Goal: Task Accomplishment & Management: Complete application form

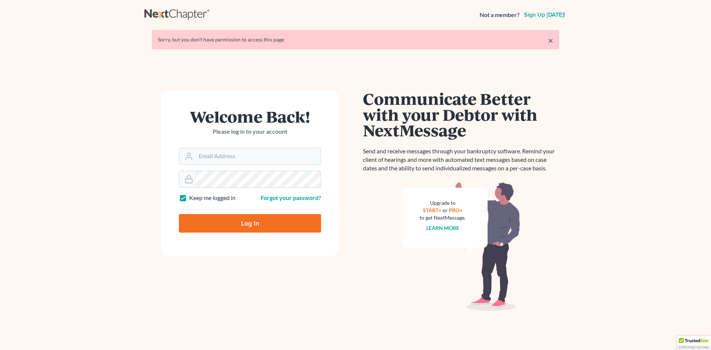
type input "[EMAIL_ADDRESS][DOMAIN_NAME]"
drag, startPoint x: 254, startPoint y: 223, endPoint x: 255, endPoint y: 217, distance: 6.5
click at [254, 223] on input "Log In" at bounding box center [250, 223] width 142 height 19
type input "Thinking..."
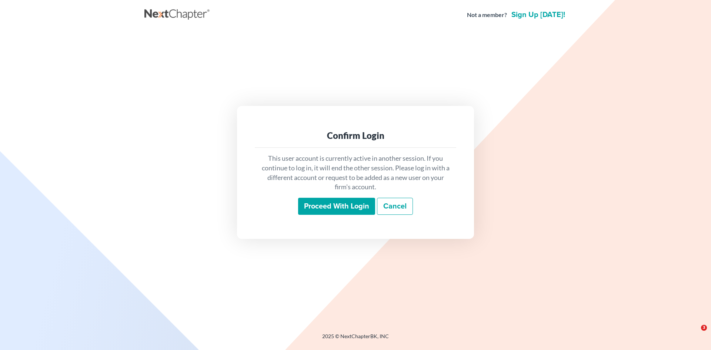
click at [330, 210] on input "Proceed with login" at bounding box center [336, 206] width 77 height 17
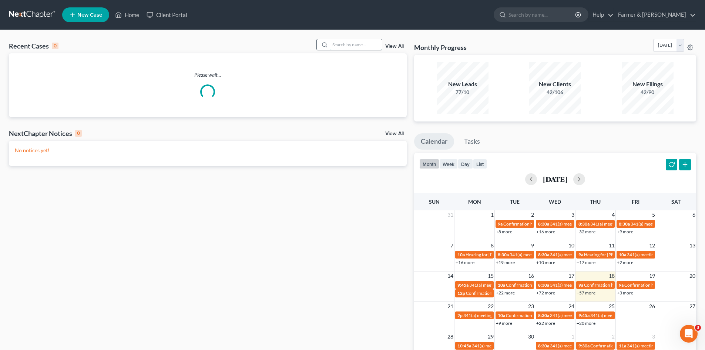
click at [378, 48] on input "search" at bounding box center [356, 44] width 52 height 11
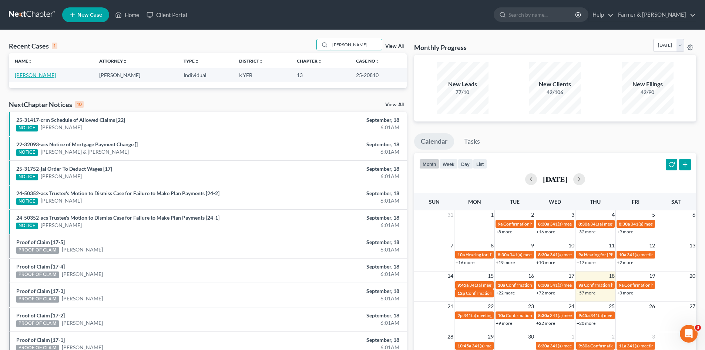
type input "donna welch"
click at [37, 74] on link "Welch, Donna" at bounding box center [35, 75] width 41 height 6
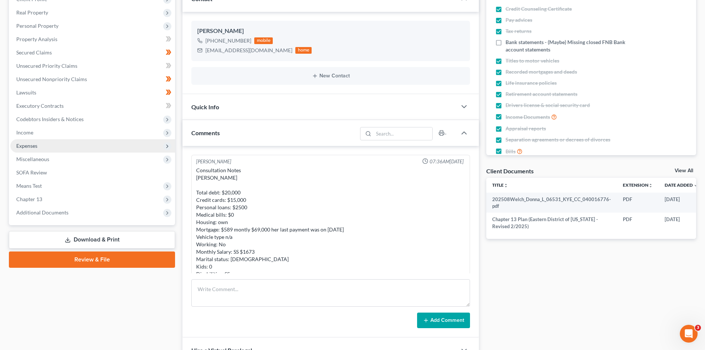
scroll to position [162, 0]
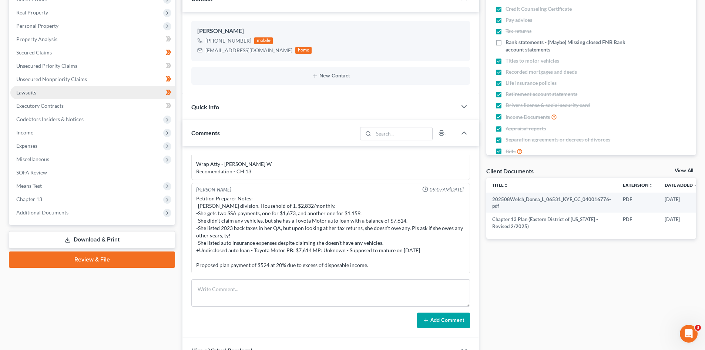
click at [57, 93] on link "Lawsuits" at bounding box center [92, 92] width 165 height 13
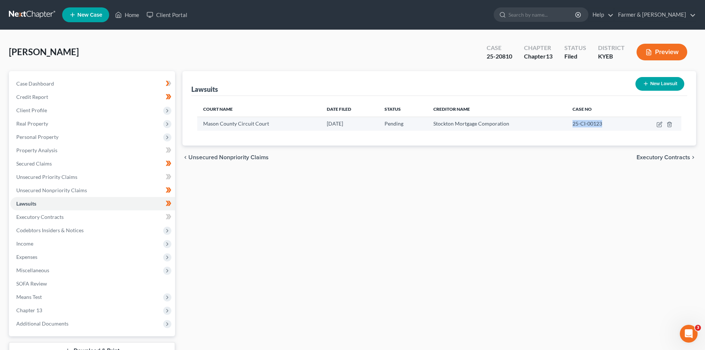
drag, startPoint x: 608, startPoint y: 124, endPoint x: 572, endPoint y: 121, distance: 36.8
click at [572, 121] on td "25-CI-00123" at bounding box center [600, 124] width 66 height 14
copy span "25-CI-00123"
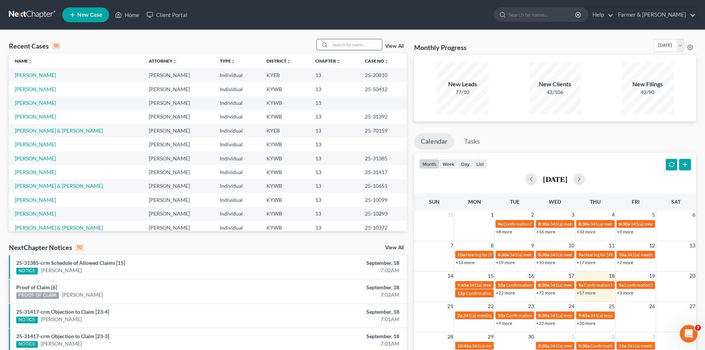
click at [352, 46] on input "search" at bounding box center [356, 44] width 52 height 11
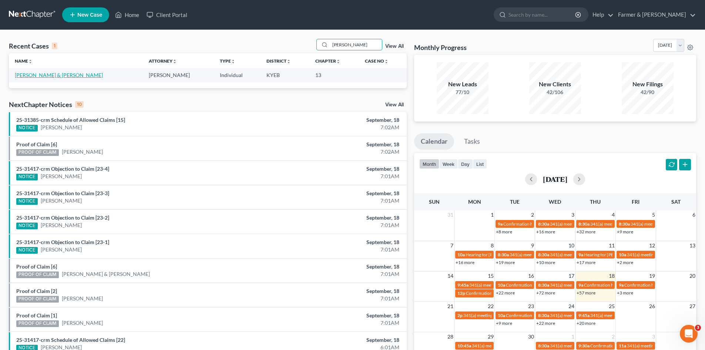
type input "ashley huffer"
click at [34, 74] on link "Huffer, Ashley & Nicholas" at bounding box center [59, 75] width 88 height 6
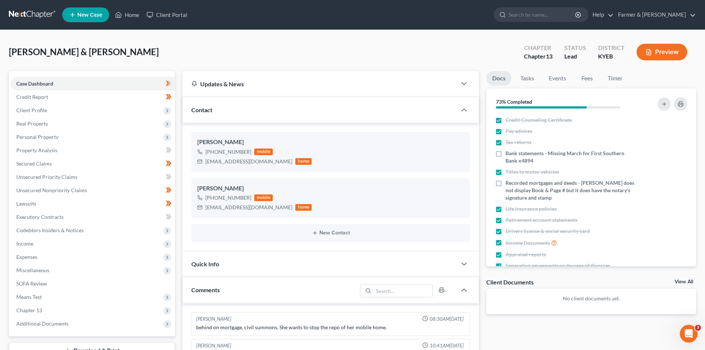
scroll to position [51, 0]
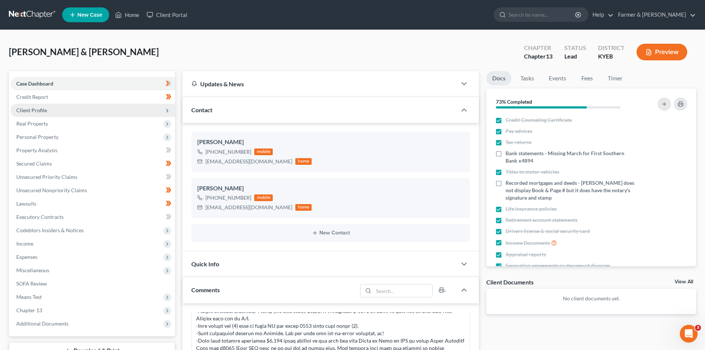
click at [62, 112] on span "Client Profile" at bounding box center [92, 110] width 165 height 13
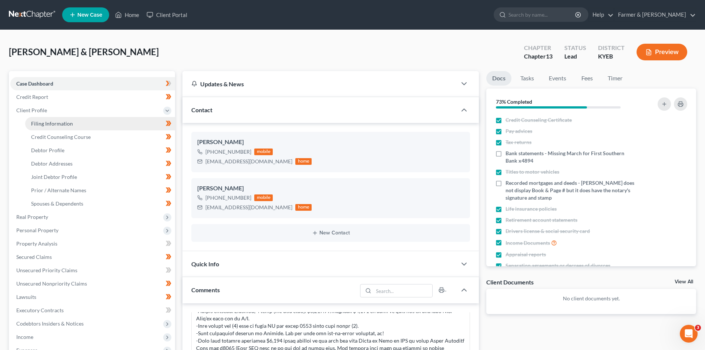
click at [72, 122] on link "Filing Information" at bounding box center [100, 123] width 150 height 13
select select "1"
select select "3"
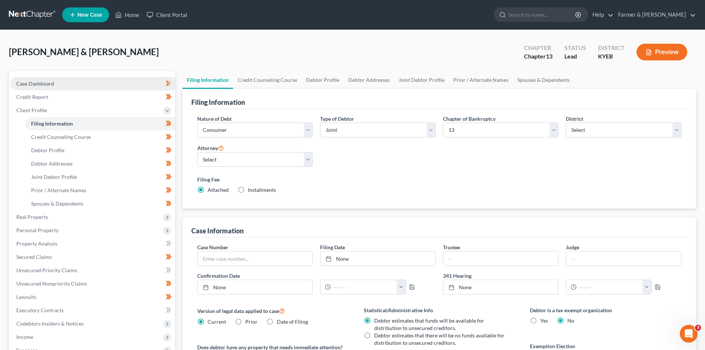
click at [68, 82] on link "Case Dashboard" at bounding box center [92, 83] width 165 height 13
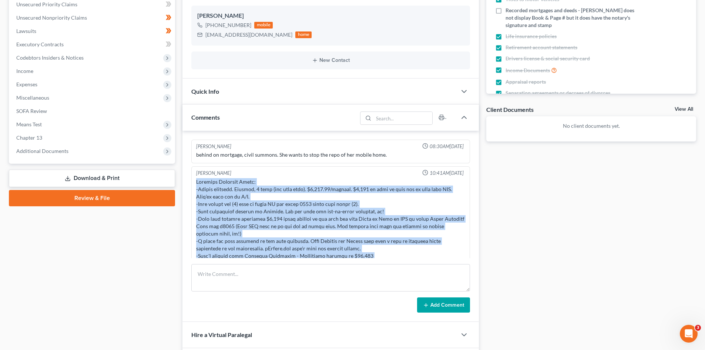
drag, startPoint x: 421, startPoint y: 250, endPoint x: 195, endPoint y: 180, distance: 236.6
click at [195, 180] on div at bounding box center [331, 241] width 272 height 129
copy div "Petition Preparer Notes: -London division. Married, 3 kids (see next note). $3,…"
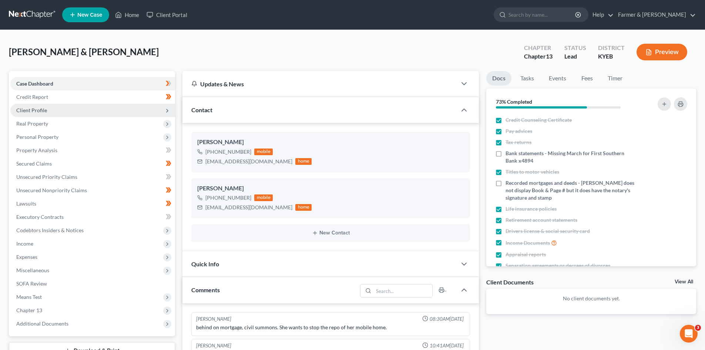
click at [37, 111] on span "Client Profile" at bounding box center [31, 110] width 31 height 6
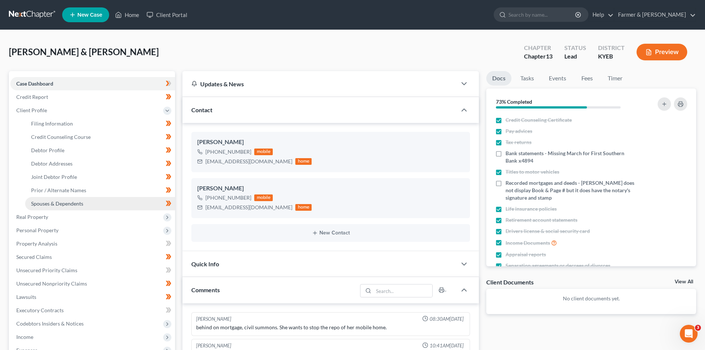
click at [63, 202] on span "Spouses & Dependents" at bounding box center [57, 203] width 52 height 6
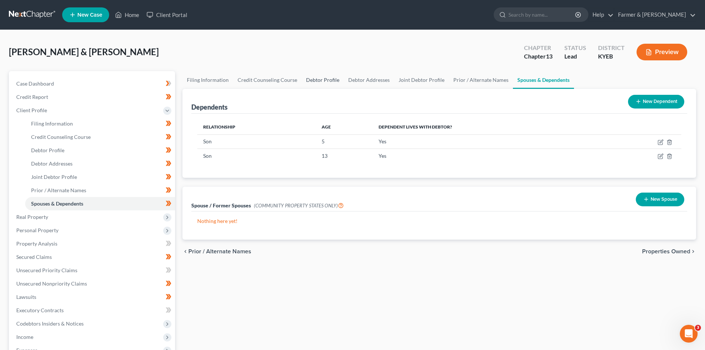
click at [322, 78] on link "Debtor Profile" at bounding box center [323, 80] width 42 height 18
select select "1"
select select "3"
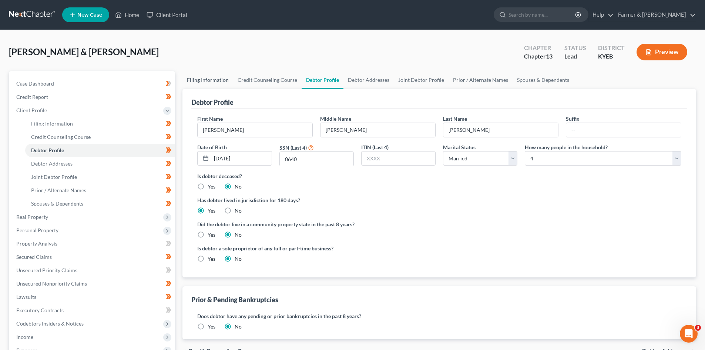
click at [195, 81] on link "Filing Information" at bounding box center [208, 80] width 51 height 18
select select "1"
select select "3"
select select "32"
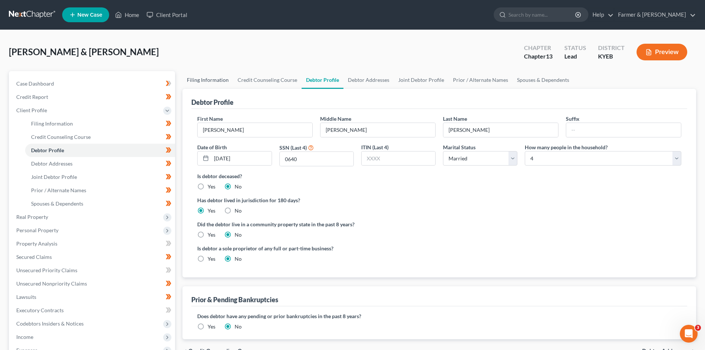
select select "1"
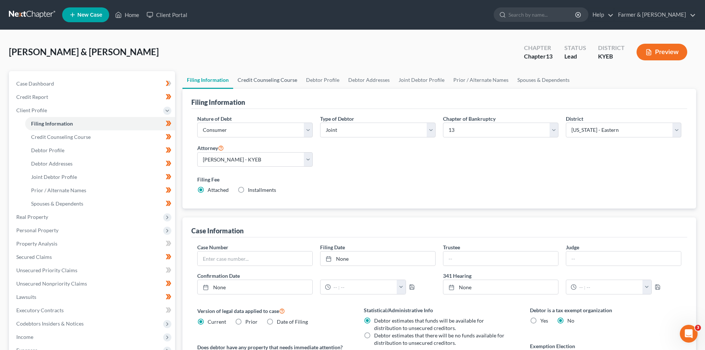
click at [261, 79] on link "Credit Counseling Course" at bounding box center [267, 80] width 68 height 18
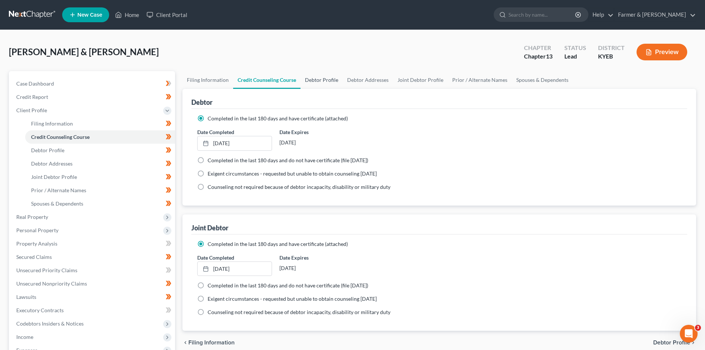
click at [319, 79] on link "Debtor Profile" at bounding box center [322, 80] width 42 height 18
select select "1"
select select "3"
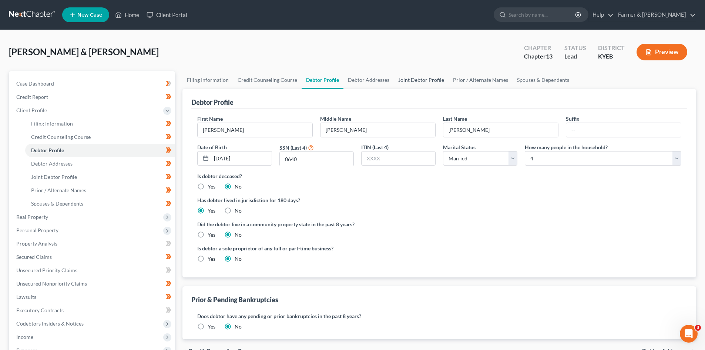
click at [404, 76] on link "Joint Debtor Profile" at bounding box center [421, 80] width 55 height 18
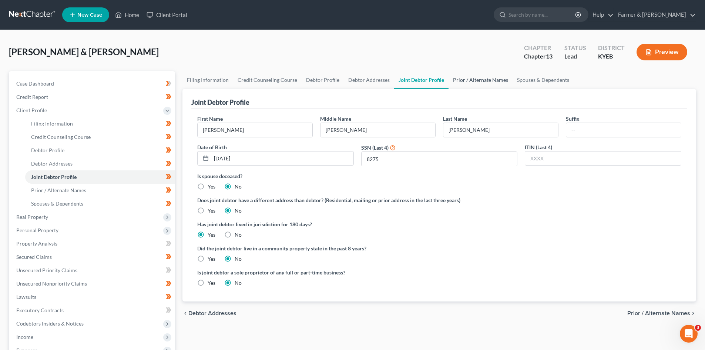
click at [472, 81] on link "Prior / Alternate Names" at bounding box center [481, 80] width 64 height 18
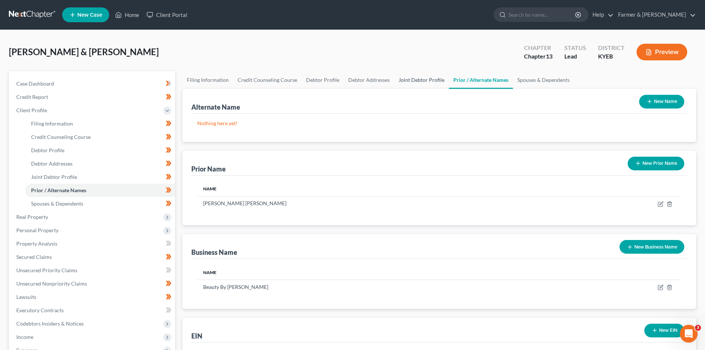
click at [414, 79] on link "Joint Debtor Profile" at bounding box center [421, 80] width 55 height 18
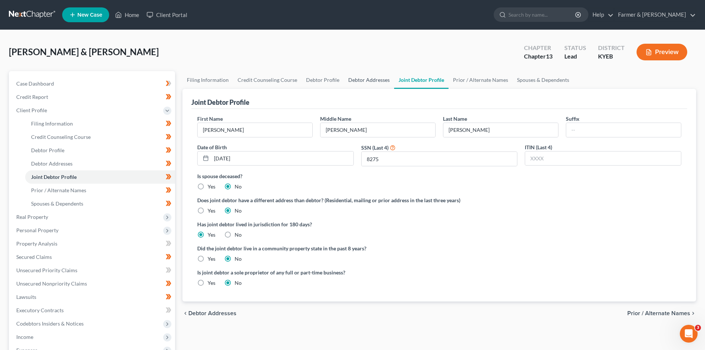
click at [370, 82] on link "Debtor Addresses" at bounding box center [369, 80] width 50 height 18
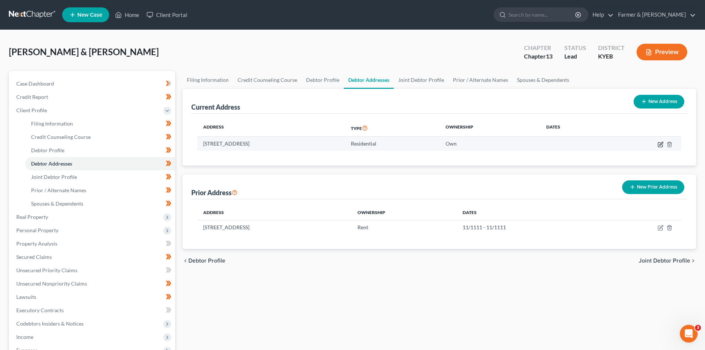
click at [660, 144] on icon "button" at bounding box center [661, 143] width 3 height 3
select select "18"
select select "0"
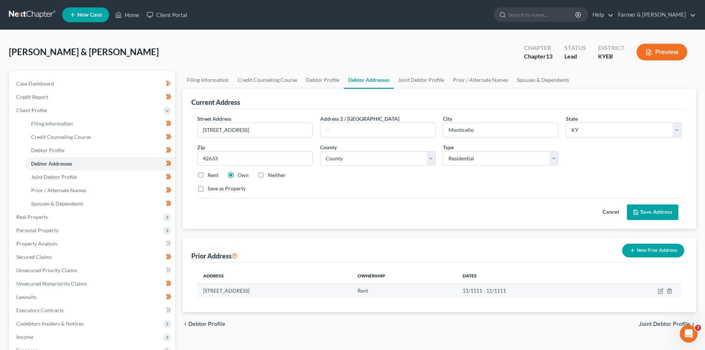
drag, startPoint x: 309, startPoint y: 289, endPoint x: 204, endPoint y: 291, distance: 105.2
click at [204, 291] on td "3901 chengo pl, West Lafayette, IN 47906" at bounding box center [274, 290] width 154 height 14
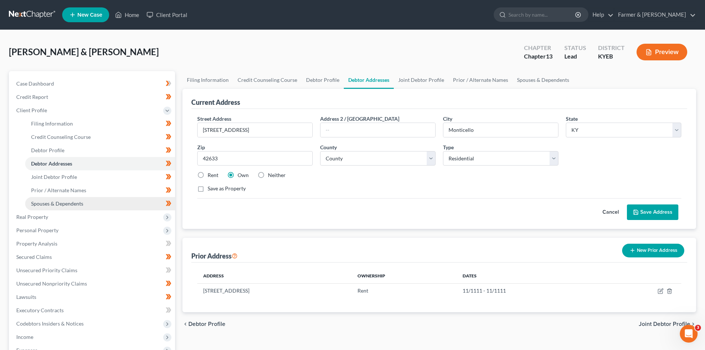
drag, startPoint x: 66, startPoint y: 204, endPoint x: 63, endPoint y: 200, distance: 5.6
click at [66, 204] on span "Spouses & Dependents" at bounding box center [57, 203] width 52 height 6
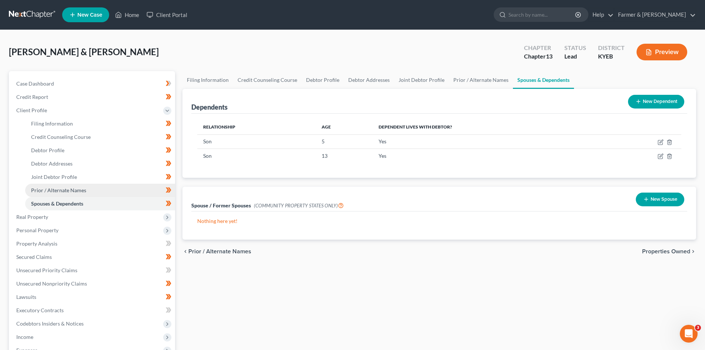
click at [63, 190] on span "Prior / Alternate Names" at bounding box center [58, 190] width 55 height 6
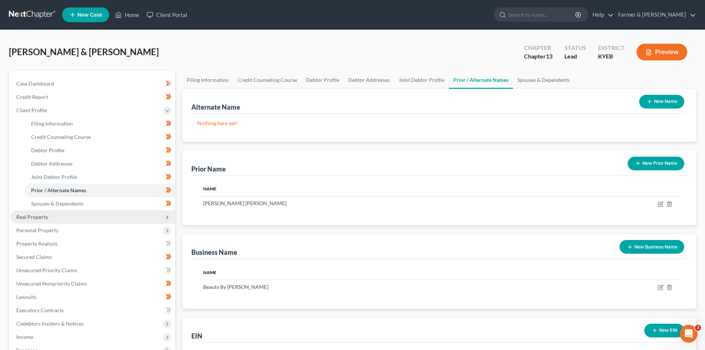
click at [57, 215] on span "Real Property" at bounding box center [92, 216] width 165 height 13
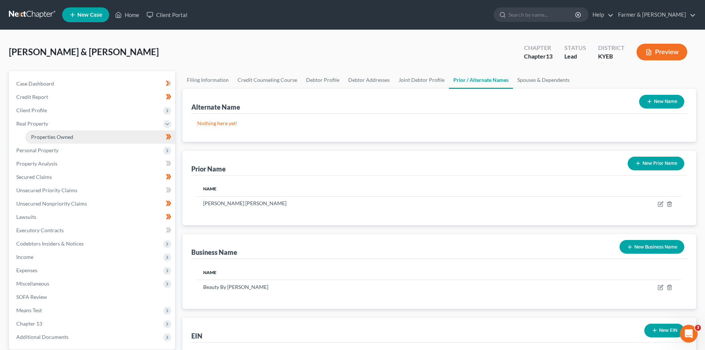
click at [54, 139] on span "Properties Owned" at bounding box center [52, 137] width 42 height 6
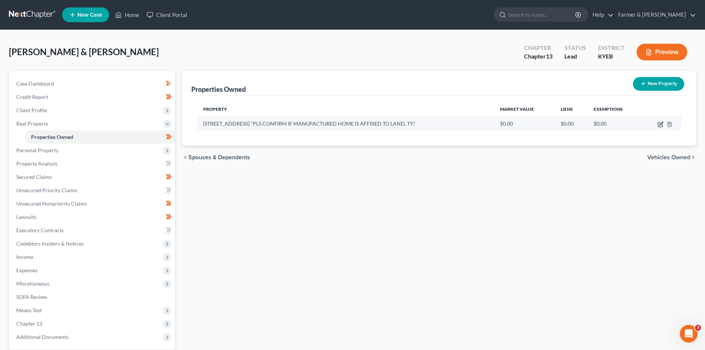
click at [658, 125] on icon "button" at bounding box center [661, 124] width 6 height 6
select select "18"
select select "115"
select select "3"
select select "0"
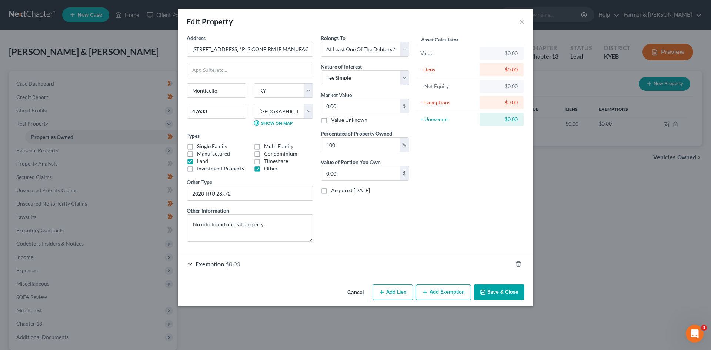
click at [359, 293] on button "Cancel" at bounding box center [355, 292] width 28 height 15
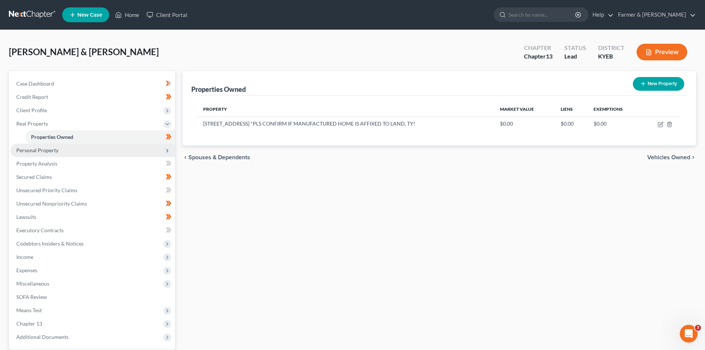
click at [64, 149] on span "Personal Property" at bounding box center [92, 150] width 165 height 13
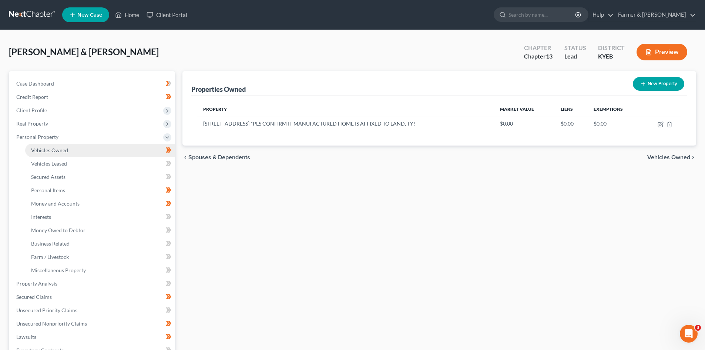
click at [60, 148] on span "Vehicles Owned" at bounding box center [49, 150] width 37 height 6
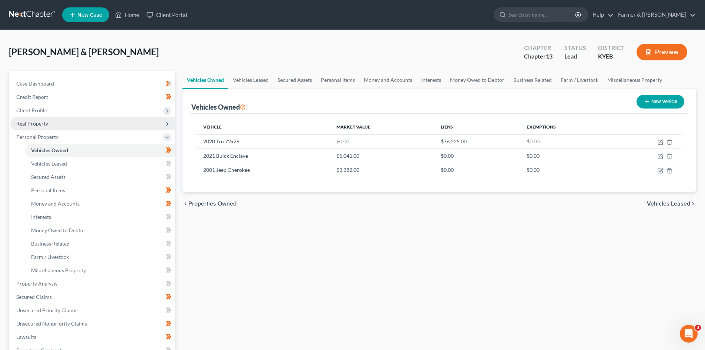
click at [51, 123] on span "Real Property" at bounding box center [92, 123] width 165 height 13
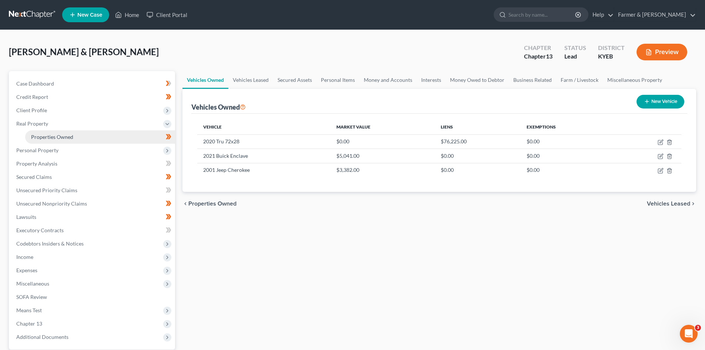
click at [121, 138] on link "Properties Owned" at bounding box center [100, 136] width 150 height 13
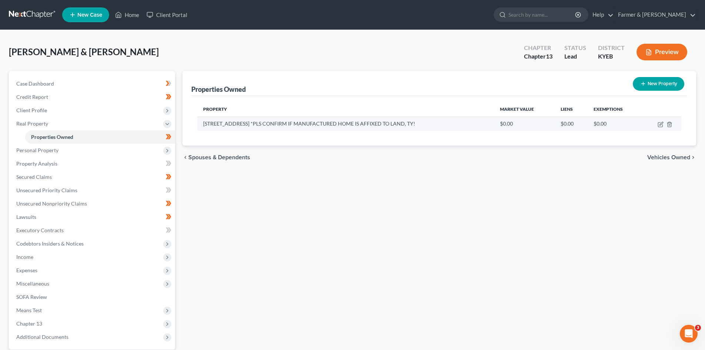
click at [664, 123] on td at bounding box center [661, 124] width 39 height 14
click at [657, 122] on td at bounding box center [661, 124] width 39 height 14
click at [659, 124] on icon "button" at bounding box center [661, 124] width 6 height 6
select select "18"
select select "115"
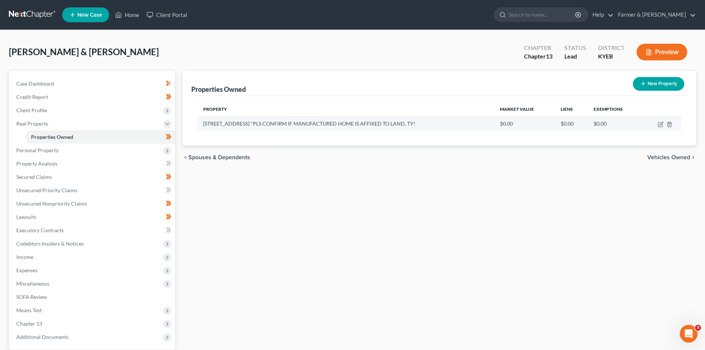
select select "3"
select select "0"
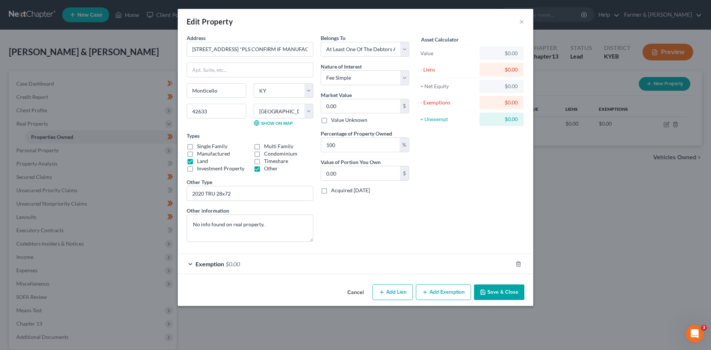
click at [353, 295] on button "Cancel" at bounding box center [355, 292] width 28 height 15
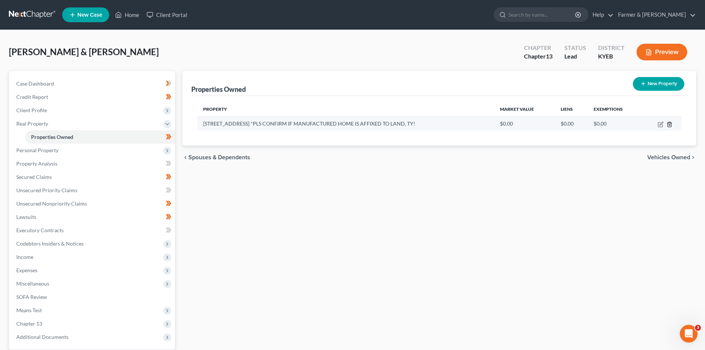
click at [670, 126] on icon "button" at bounding box center [670, 124] width 6 height 6
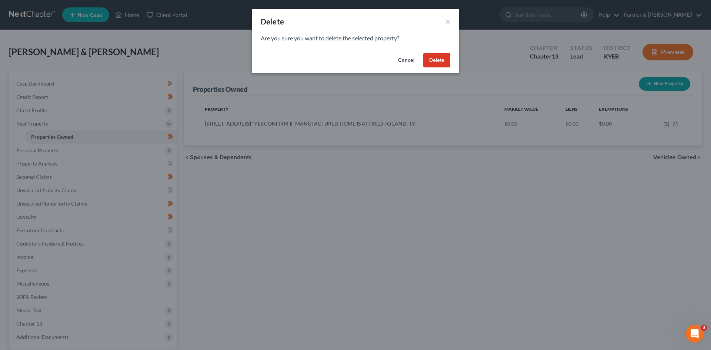
click at [443, 62] on button "Delete" at bounding box center [436, 60] width 27 height 15
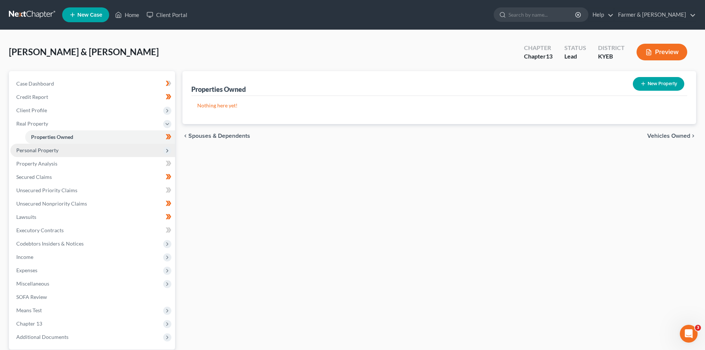
click at [74, 149] on span "Personal Property" at bounding box center [92, 150] width 165 height 13
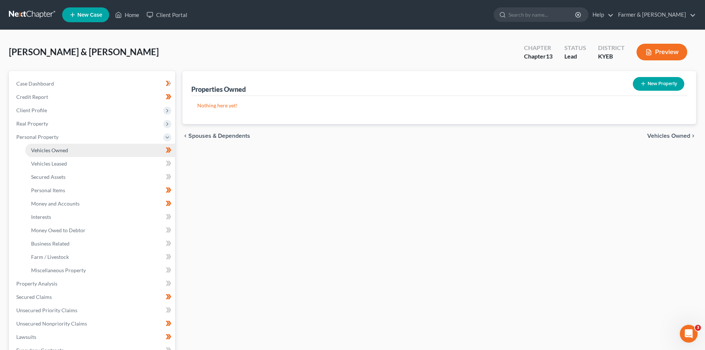
click at [81, 149] on link "Vehicles Owned" at bounding box center [100, 150] width 150 height 13
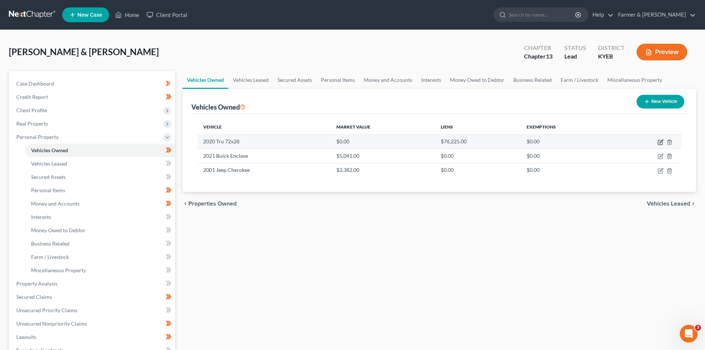
click at [660, 143] on icon "button" at bounding box center [661, 142] width 6 height 6
select select "5"
select select "6"
select select "2"
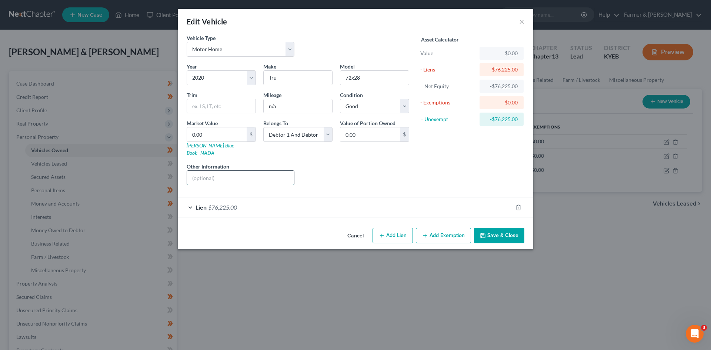
click at [231, 173] on input "text" at bounding box center [240, 178] width 107 height 14
type input "75000.00"
drag, startPoint x: 237, startPoint y: 172, endPoint x: 181, endPoint y: 168, distance: 56.4
click at [181, 168] on div "Vehicle Type Select Automobile Truck Trailer Watercraft Aircraft Motor Home Atv…" at bounding box center [355, 129] width 355 height 191
click at [216, 140] on input "0.00" at bounding box center [217, 134] width 60 height 14
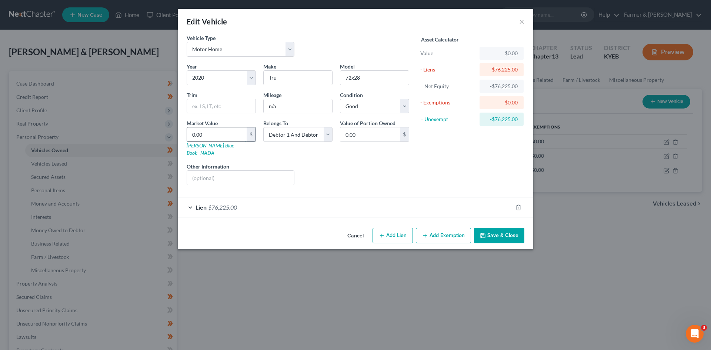
paste input "7500"
type input "75000.00"
type input "75,000.00"
click at [261, 171] on input "text" at bounding box center [240, 178] width 107 height 14
click at [224, 137] on input "75,000.00" at bounding box center [217, 134] width 60 height 14
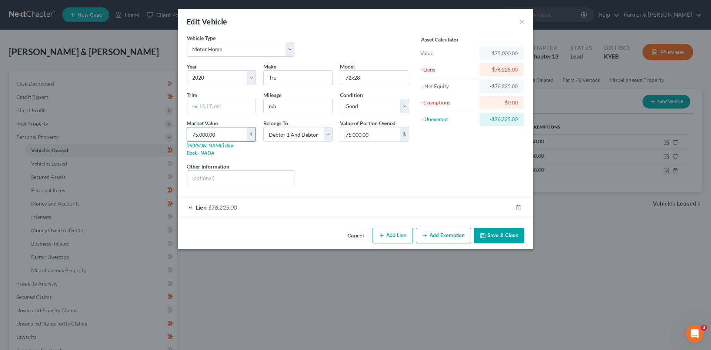
type input "8"
type input "8.00"
type input "81"
type input "81.00"
type input "811"
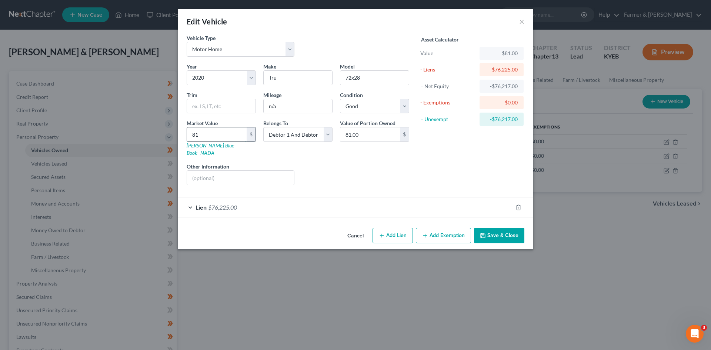
type input "811.00"
type input "8116"
type input "8,116.00"
type input "8,1167"
type input "81,167.00"
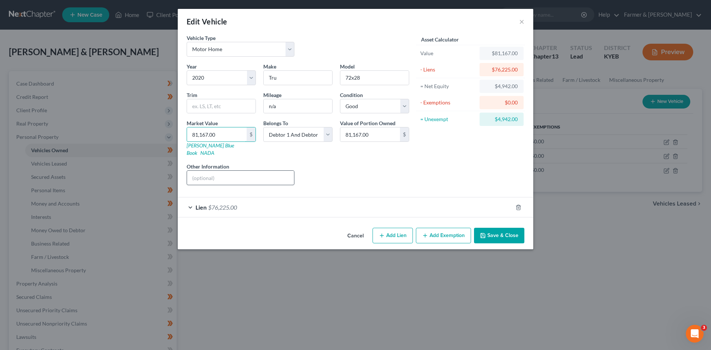
type input "81,167.00"
click at [245, 171] on input "text" at bounding box center [240, 178] width 107 height 14
type input "v"
type input "Value based on most recent PVA"
click at [277, 200] on div "Lien $76,225.00" at bounding box center [345, 207] width 335 height 20
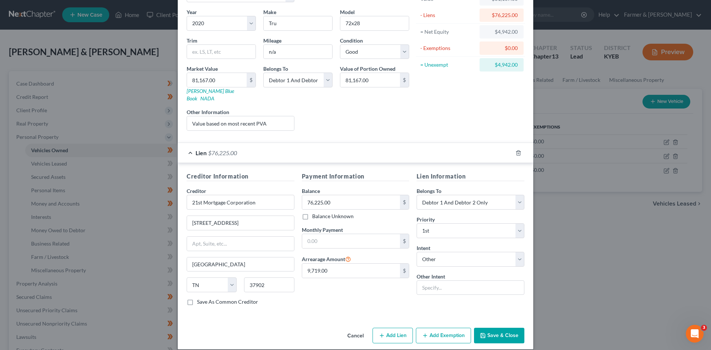
scroll to position [55, 0]
click at [433, 328] on button "Add Exemption" at bounding box center [443, 335] width 55 height 16
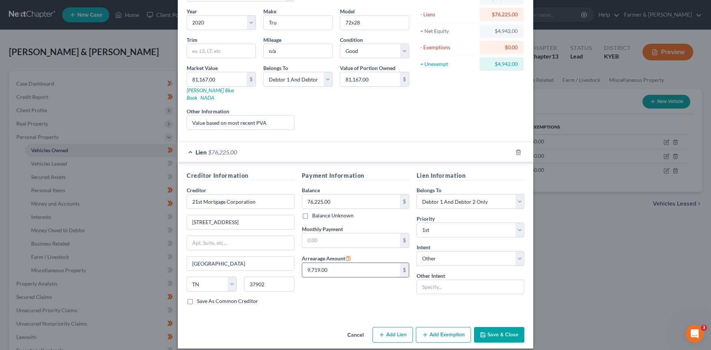
select select "2"
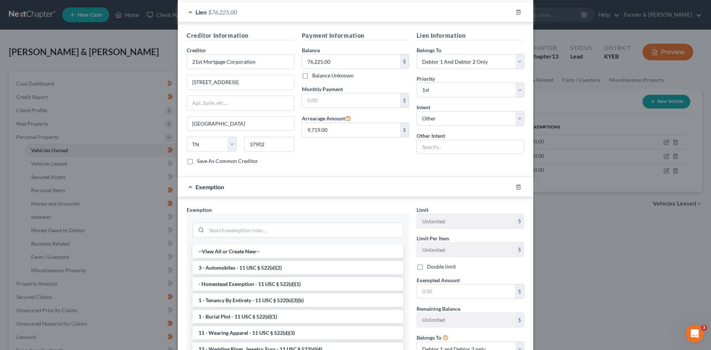
scroll to position [203, 0]
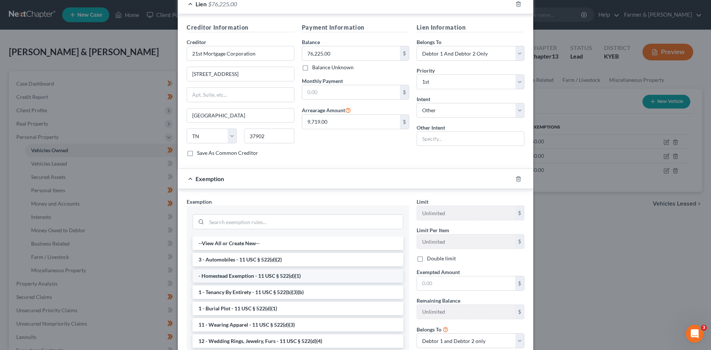
click at [253, 269] on li "- Homestead Exemption - 11 USC § 522(d)(1)" at bounding box center [298, 275] width 211 height 13
checkbox input "true"
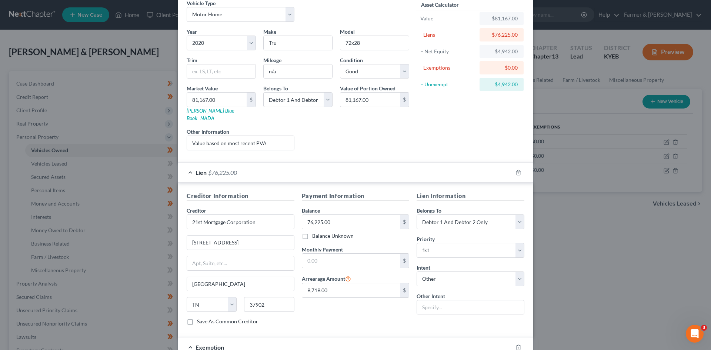
scroll to position [18, 0]
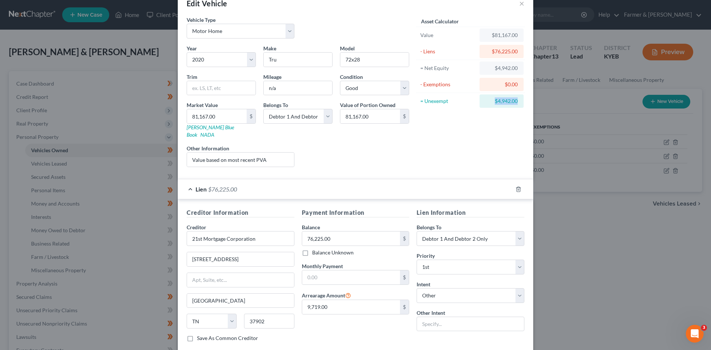
drag, startPoint x: 518, startPoint y: 100, endPoint x: 490, endPoint y: 105, distance: 27.9
click at [490, 105] on div "$4,942.00" at bounding box center [501, 100] width 44 height 13
copy div "$4,942.00"
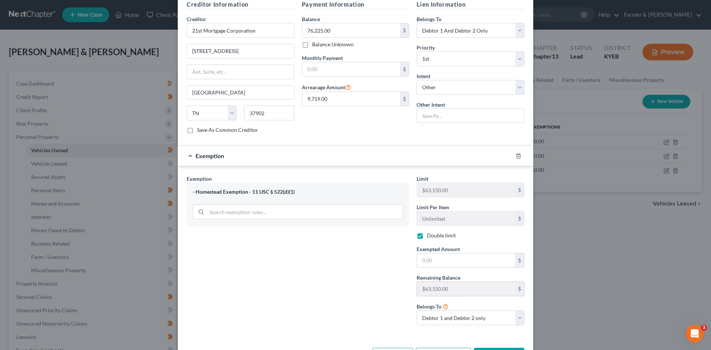
scroll to position [240, 0]
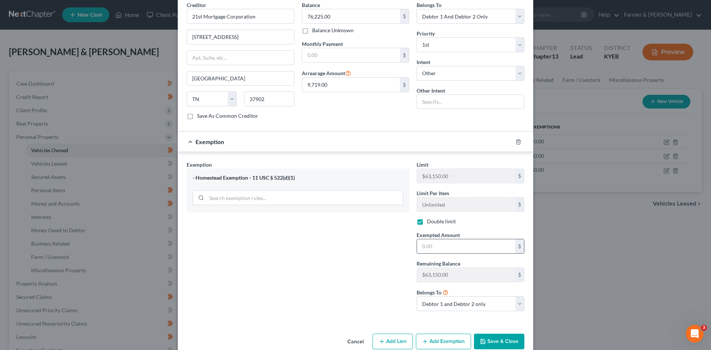
click at [434, 242] on input "text" at bounding box center [466, 246] width 98 height 14
paste input "$4,942.00"
type input "4,942.00"
click at [492, 334] on button "Save & Close" at bounding box center [499, 342] width 50 height 16
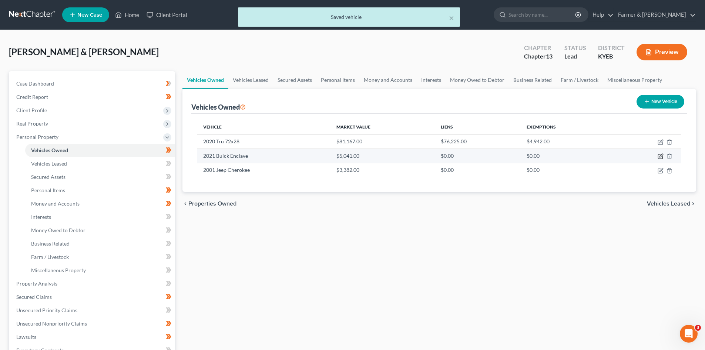
click at [659, 157] on icon "button" at bounding box center [661, 156] width 6 height 6
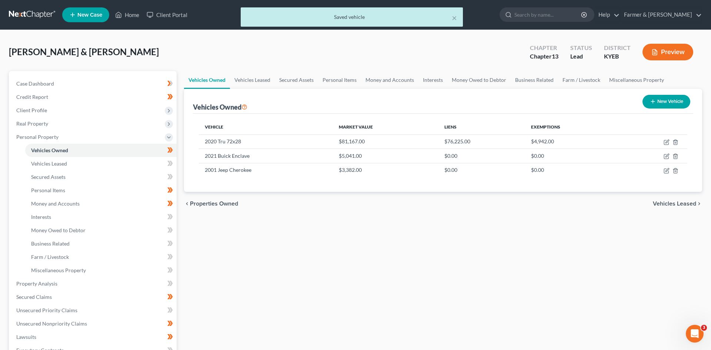
select select "0"
select select "5"
select select "2"
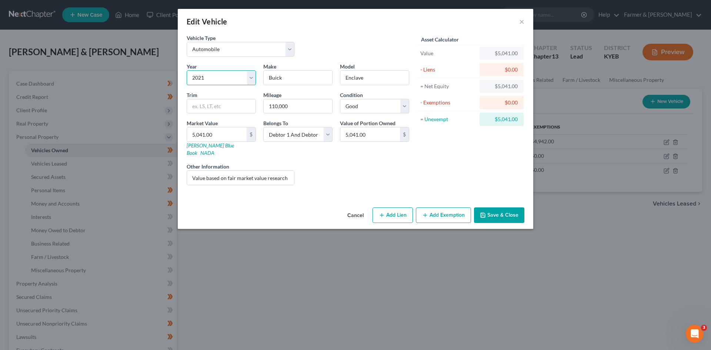
click at [211, 78] on select "Select 2026 2025 2024 2023 2022 2021 2020 2019 2018 2017 2016 2015 2014 2013 20…" at bounding box center [221, 77] width 69 height 15
select select "14"
click at [187, 70] on select "Select 2026 2025 2024 2023 2022 2021 2020 2019 2018 2017 2016 2015 2014 2013 20…" at bounding box center [221, 77] width 69 height 15
drag, startPoint x: 234, startPoint y: 172, endPoint x: 396, endPoint y: 190, distance: 163.5
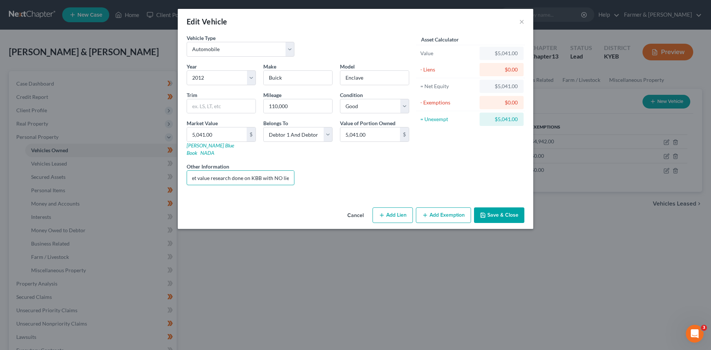
click at [396, 190] on div "Vehicle Type Select Automobile Truck Trailer Watercraft Aircraft Motor Home Atv…" at bounding box center [355, 119] width 355 height 170
click at [271, 171] on input "Value based on fair market value research done on KBB with NO lien" at bounding box center [240, 178] width 107 height 14
click at [508, 210] on button "Save & Close" at bounding box center [499, 215] width 50 height 16
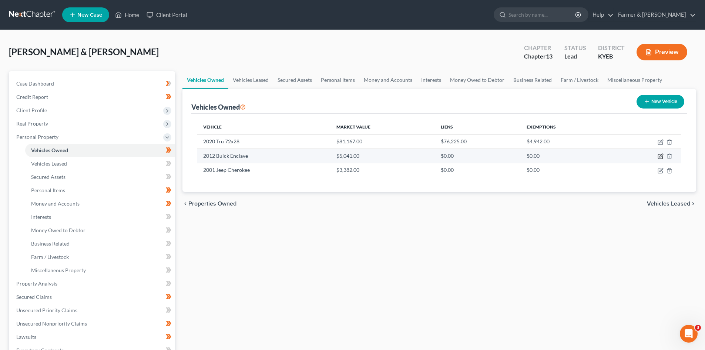
click at [660, 156] on icon "button" at bounding box center [661, 155] width 3 height 3
select select "0"
select select "14"
select select "2"
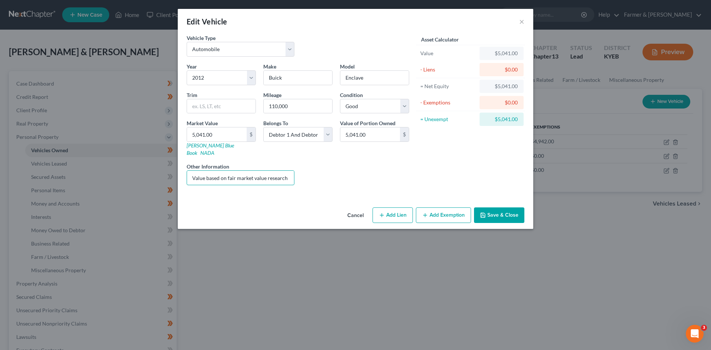
scroll to position [0, 57]
drag, startPoint x: 267, startPoint y: 174, endPoint x: 402, endPoint y: 184, distance: 135.2
click at [402, 184] on div "Vehicle Type Select Automobile Truck Trailer Watercraft Aircraft Motor Home Atv…" at bounding box center [355, 119] width 355 height 170
click at [448, 208] on button "Add Exemption" at bounding box center [443, 215] width 55 height 16
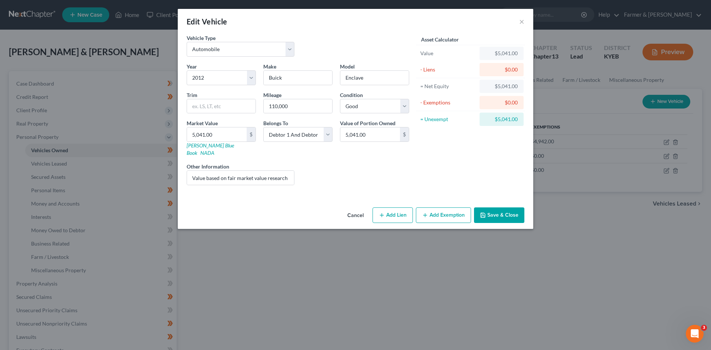
select select "2"
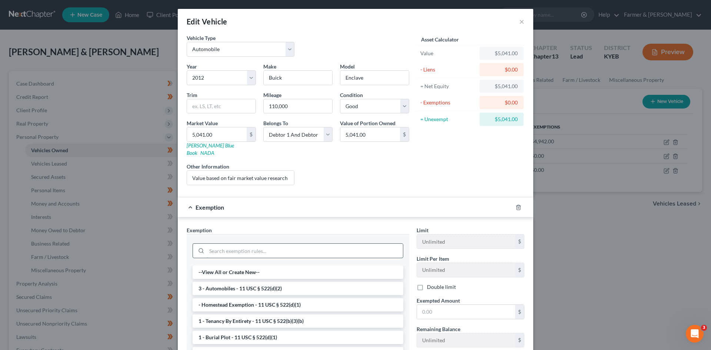
click at [248, 244] on input "search" at bounding box center [305, 251] width 196 height 14
click at [241, 282] on li "3 - Automobiles - 11 USC § 522(d)(2)" at bounding box center [298, 288] width 211 height 13
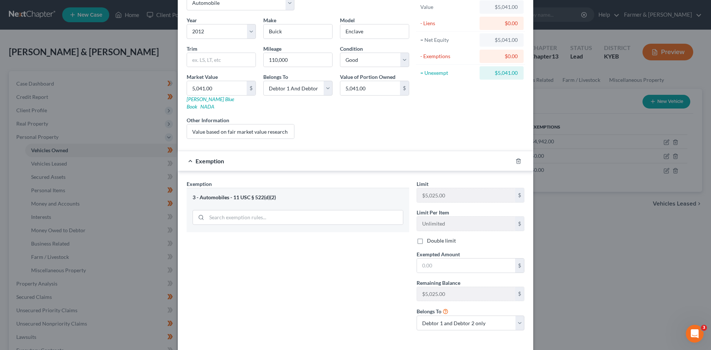
scroll to position [47, 0]
click at [438, 260] on input "text" at bounding box center [466, 265] width 98 height 14
type input "5,025.00"
click at [212, 87] on input "5,041.00" at bounding box center [217, 88] width 60 height 14
type input "4"
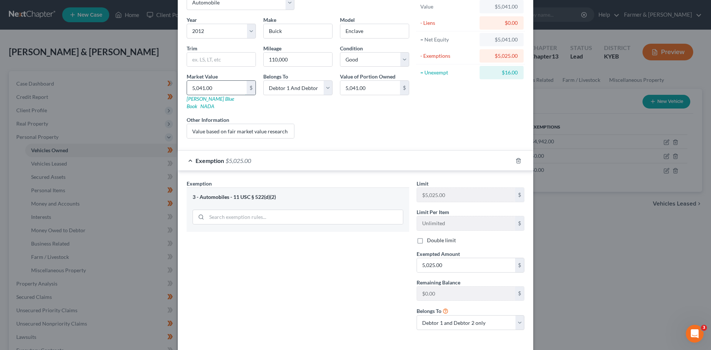
type input "4.00"
type input "40"
type input "40.00"
type input "400"
type input "400.00"
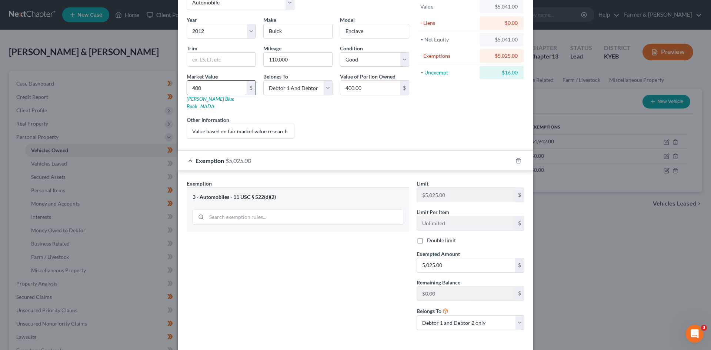
type input "4000"
type input "4,000.00"
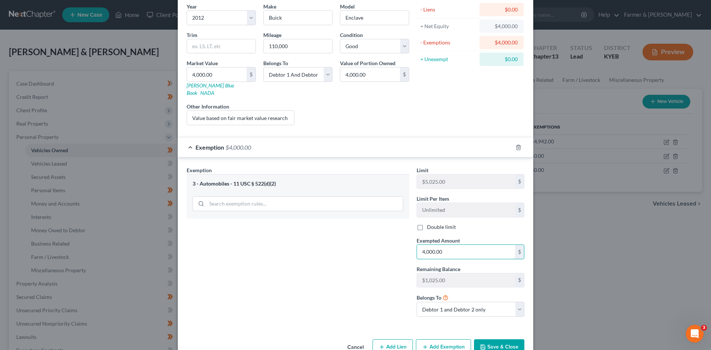
scroll to position [72, 0]
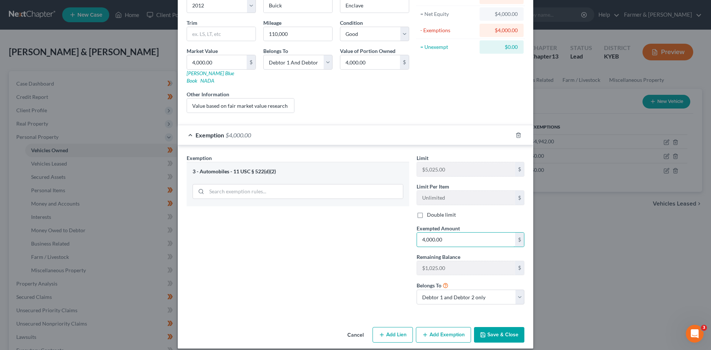
type input "4,000.00"
click at [494, 327] on button "Save & Close" at bounding box center [499, 335] width 50 height 16
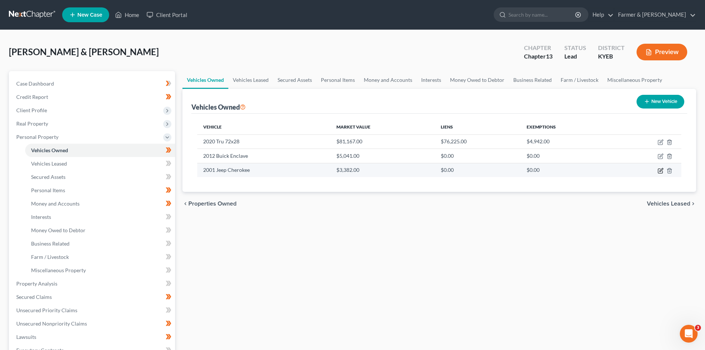
click at [661, 171] on icon "button" at bounding box center [661, 171] width 6 height 6
select select "0"
select select "25"
select select "2"
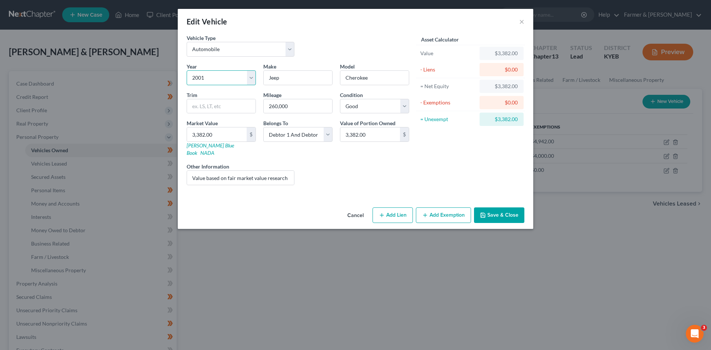
click at [215, 78] on select "Select 2026 2025 2024 2023 2022 2021 2020 2019 2018 2017 2016 2015 2014 2013 20…" at bounding box center [221, 77] width 69 height 15
select select "26"
click at [187, 70] on select "Select 2026 2025 2024 2023 2022 2021 2020 2019 2018 2017 2016 2015 2014 2013 20…" at bounding box center [221, 77] width 69 height 15
drag, startPoint x: 228, startPoint y: 170, endPoint x: 419, endPoint y: 167, distance: 191.1
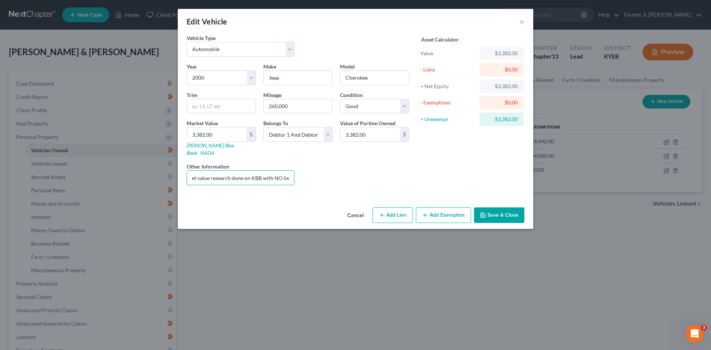
click at [419, 167] on div "Vehicle Type Select Automobile Truck Trailer Watercraft Aircraft Motor Home Atv…" at bounding box center [355, 112] width 345 height 157
click at [369, 165] on div "Liens Select" at bounding box center [355, 174] width 115 height 23
click at [294, 137] on select "Select Debtor 1 Only Debtor 2 Only Debtor 1 And Debtor 2 Only At Least One Of T…" at bounding box center [297, 134] width 69 height 15
select select "0"
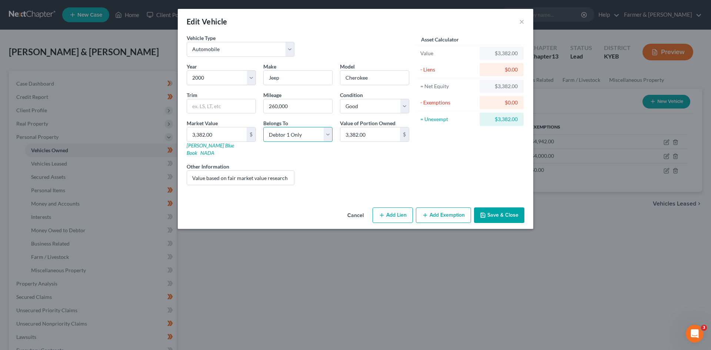
click at [263, 127] on select "Select Debtor 1 Only Debtor 2 Only Debtor 1 And Debtor 2 Only At Least One Of T…" at bounding box center [297, 134] width 69 height 15
click at [442, 210] on button "Add Exemption" at bounding box center [443, 215] width 55 height 16
select select "2"
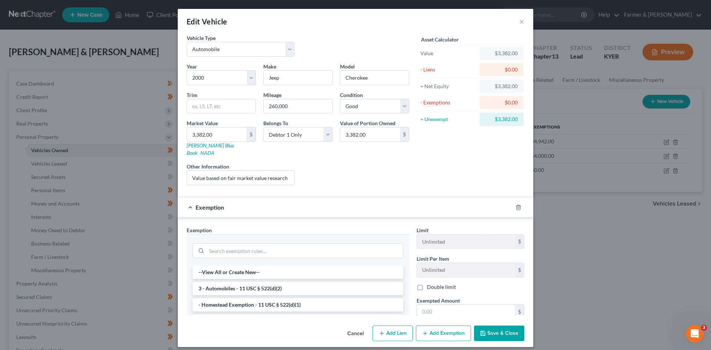
click at [442, 210] on div "Exemption Exemption Set must be selected for CA. Exemption * --View All or Crea…" at bounding box center [355, 256] width 355 height 118
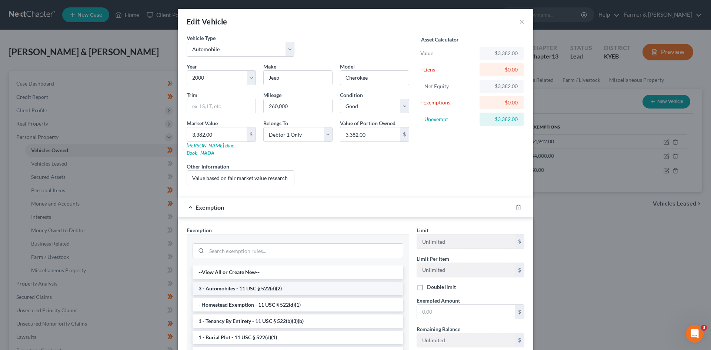
click at [270, 282] on li "3 - Automobiles - 11 USC § 522(d)(2)" at bounding box center [298, 288] width 211 height 13
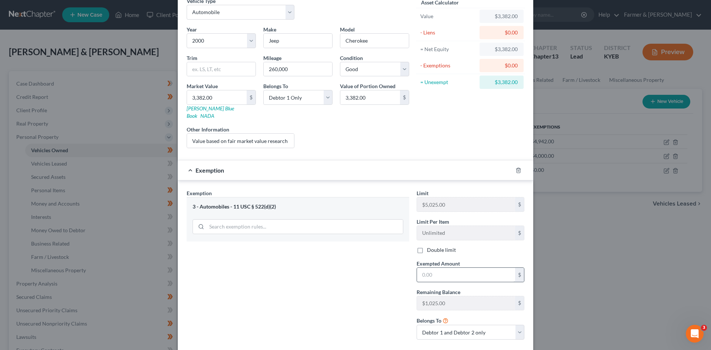
scroll to position [72, 0]
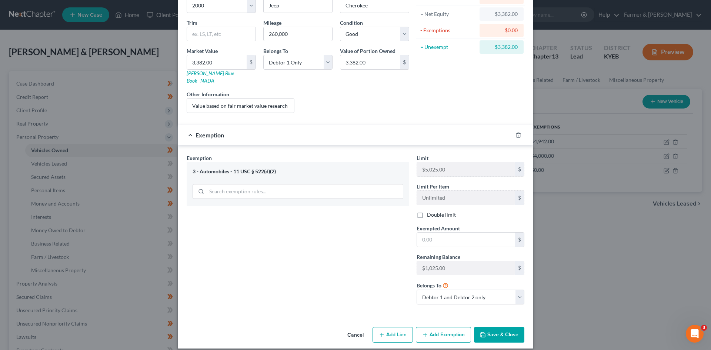
click at [427, 211] on label "Double limit" at bounding box center [441, 214] width 29 height 7
click at [430, 211] on input "Double limit" at bounding box center [432, 213] width 5 height 5
checkbox input "true"
click at [439, 232] on input "text" at bounding box center [466, 239] width 98 height 14
type input "3,382.00"
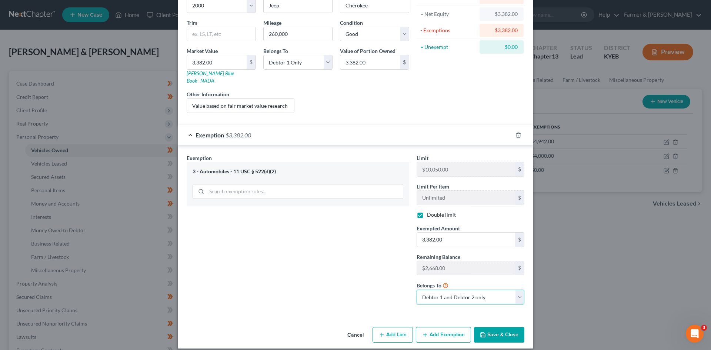
click at [458, 289] on select "Debtor 1 only Debtor 2 only Debtor 1 and Debtor 2 only" at bounding box center [470, 296] width 108 height 15
select select "0"
click at [416, 289] on select "Debtor 1 only Debtor 2 only Debtor 1 and Debtor 2 only" at bounding box center [470, 296] width 108 height 15
drag, startPoint x: 248, startPoint y: 93, endPoint x: 412, endPoint y: 148, distance: 172.4
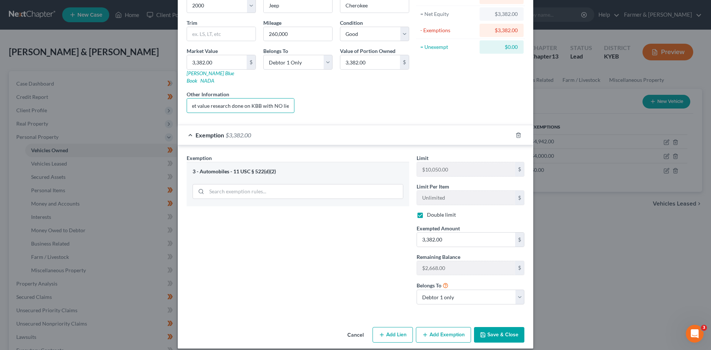
click at [387, 120] on form "Vehicle Type Select Automobile Truck Trailer Watercraft Aircraft Motor Home Atv…" at bounding box center [356, 139] width 338 height 355
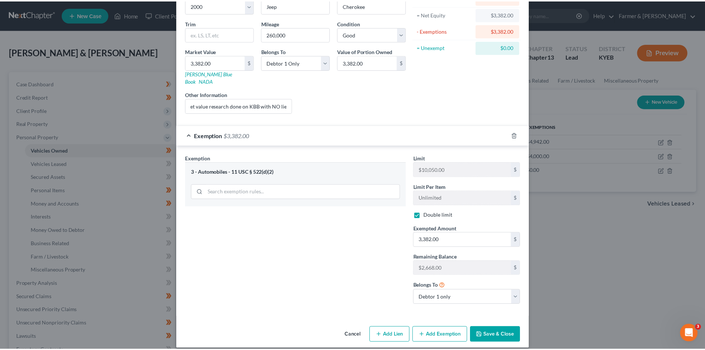
scroll to position [0, 0]
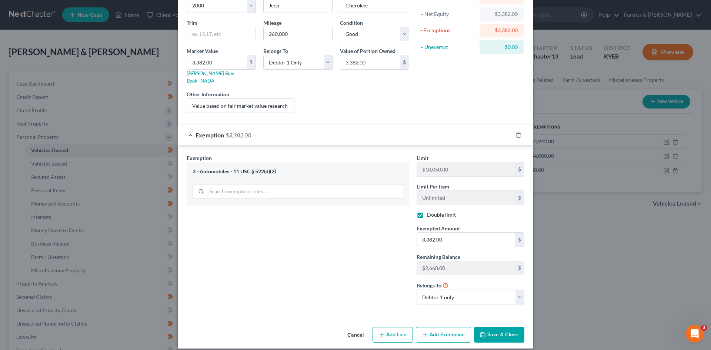
click at [495, 329] on button "Save & Close" at bounding box center [499, 335] width 50 height 16
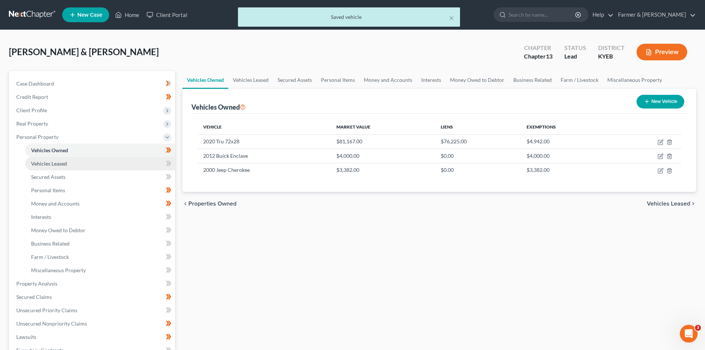
click at [151, 168] on link "Vehicles Leased" at bounding box center [100, 163] width 150 height 13
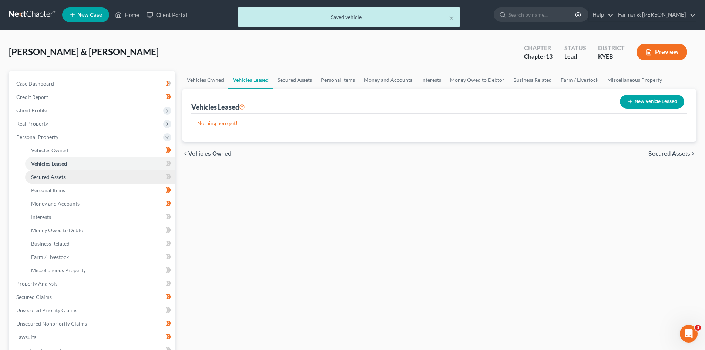
click at [145, 175] on link "Secured Assets" at bounding box center [100, 176] width 150 height 13
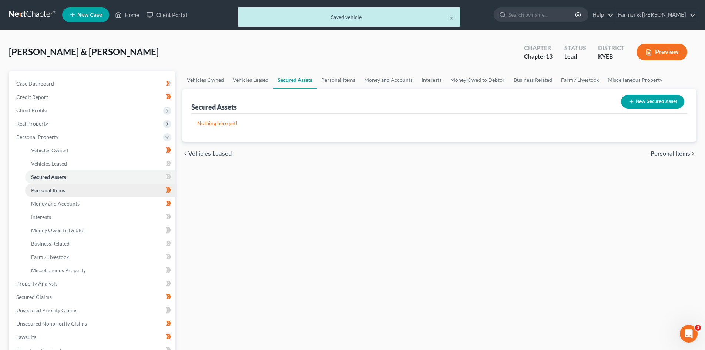
click at [132, 191] on link "Personal Items" at bounding box center [100, 190] width 150 height 13
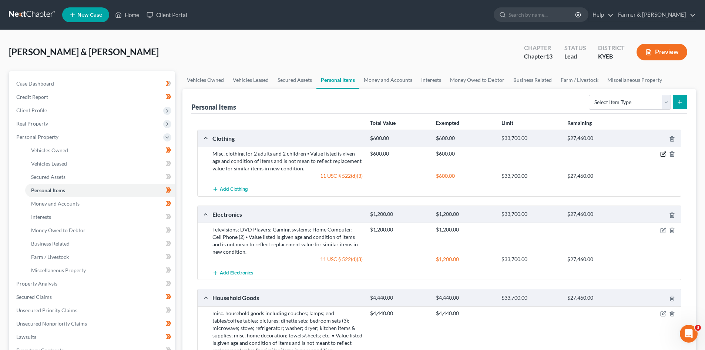
click at [660, 153] on icon "button" at bounding box center [663, 154] width 6 height 6
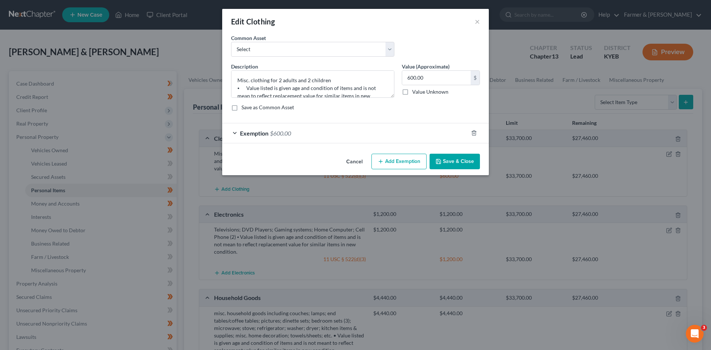
click at [296, 135] on div "Exemption $600.00" at bounding box center [345, 133] width 246 height 20
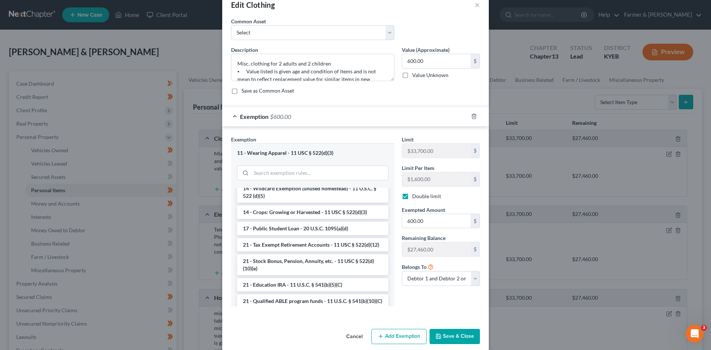
scroll to position [26, 0]
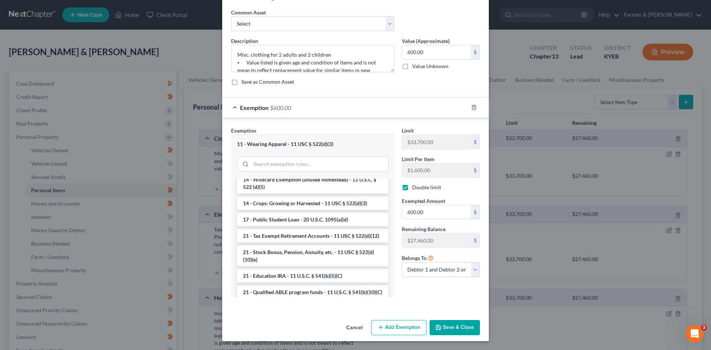
click at [344, 322] on button "Cancel" at bounding box center [354, 328] width 28 height 15
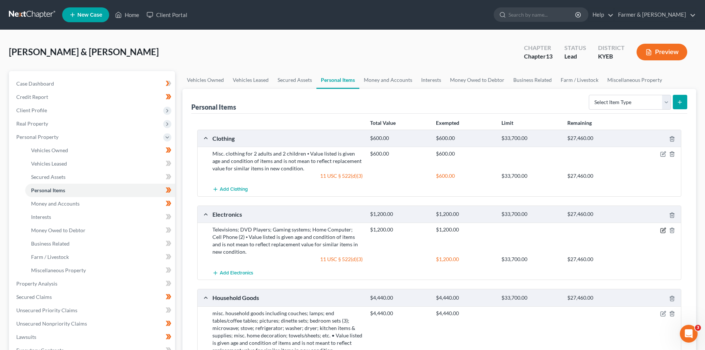
click at [661, 229] on icon "button" at bounding box center [663, 230] width 6 height 6
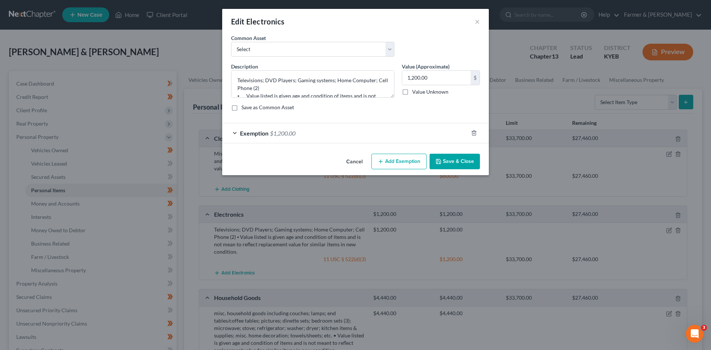
click at [269, 134] on div "Exemption $1,200.00" at bounding box center [345, 133] width 246 height 20
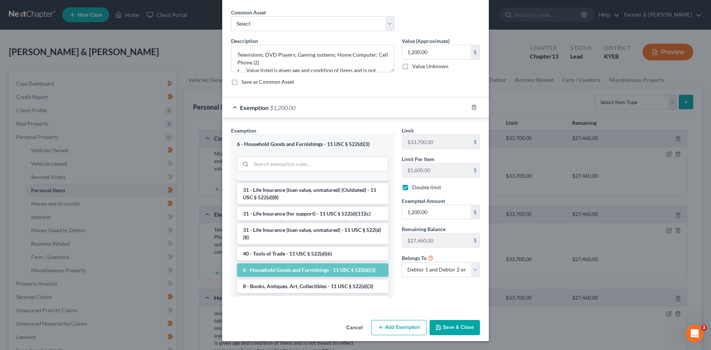
click at [355, 329] on button "Cancel" at bounding box center [354, 328] width 28 height 15
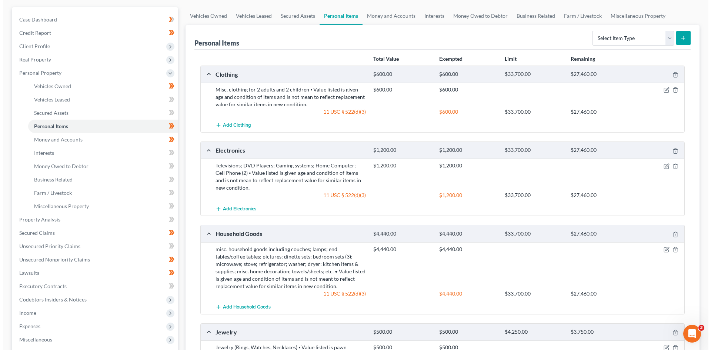
scroll to position [74, 0]
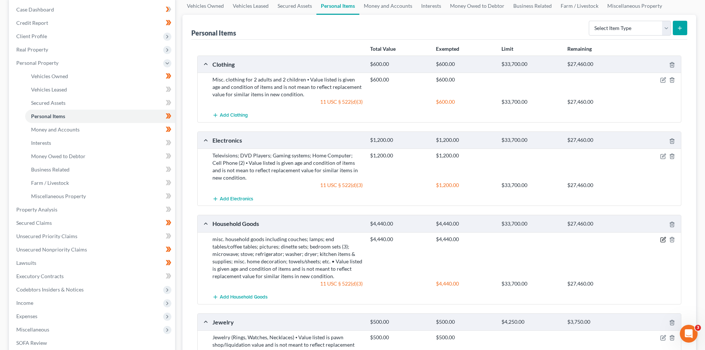
click at [662, 239] on icon "button" at bounding box center [663, 240] width 6 height 6
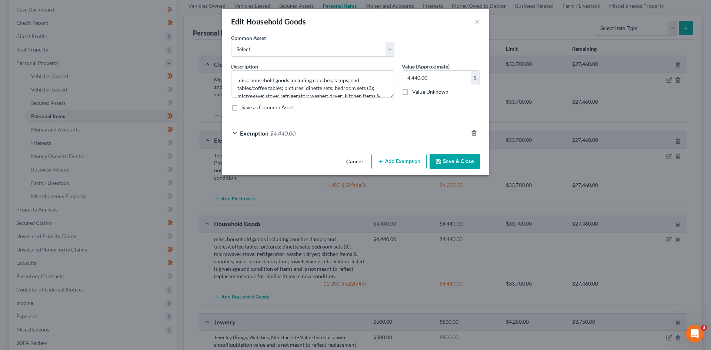
click at [343, 134] on div "Exemption $4,440.00" at bounding box center [345, 133] width 246 height 20
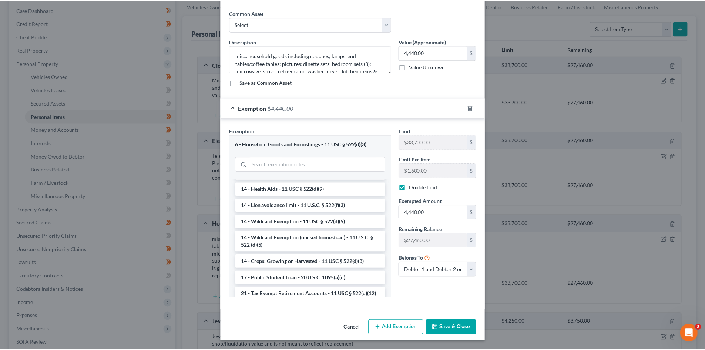
scroll to position [185, 0]
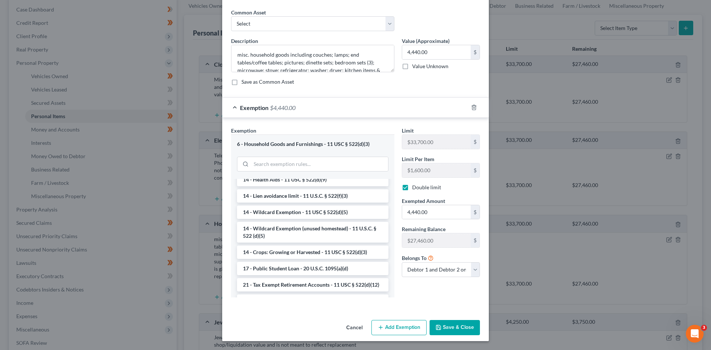
click at [352, 331] on button "Cancel" at bounding box center [354, 328] width 28 height 15
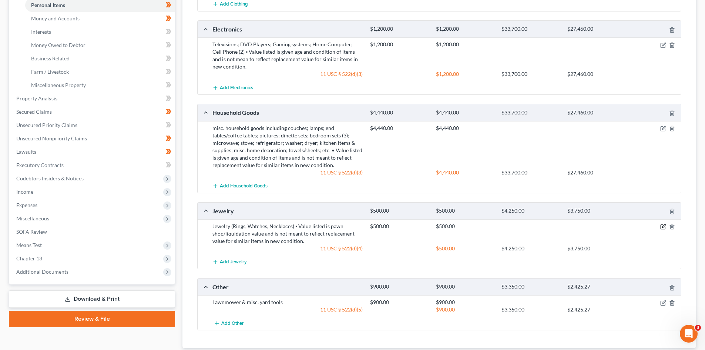
click at [661, 228] on icon "button" at bounding box center [663, 227] width 6 height 6
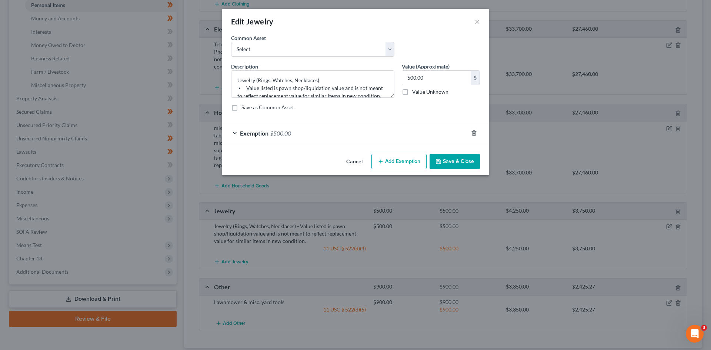
click at [309, 145] on div "An exemption set must first be selected from the Filing Information section. Co…" at bounding box center [355, 92] width 267 height 117
click at [301, 134] on div "Exemption $500.00" at bounding box center [345, 133] width 246 height 20
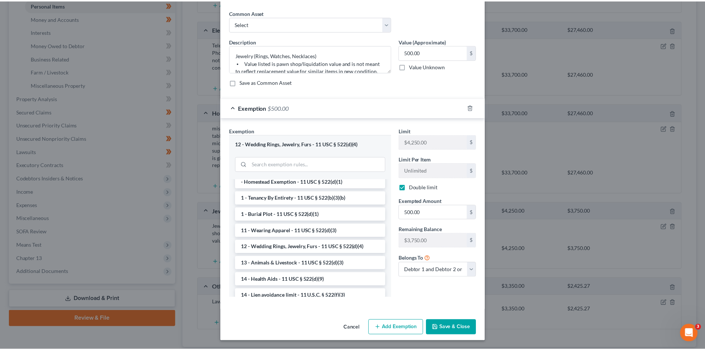
scroll to position [37, 0]
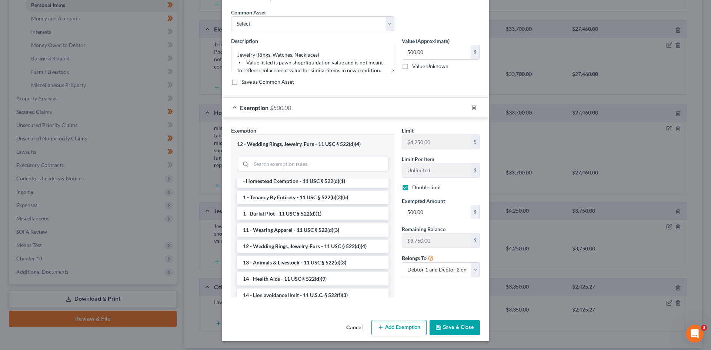
click at [353, 325] on button "Cancel" at bounding box center [354, 328] width 28 height 15
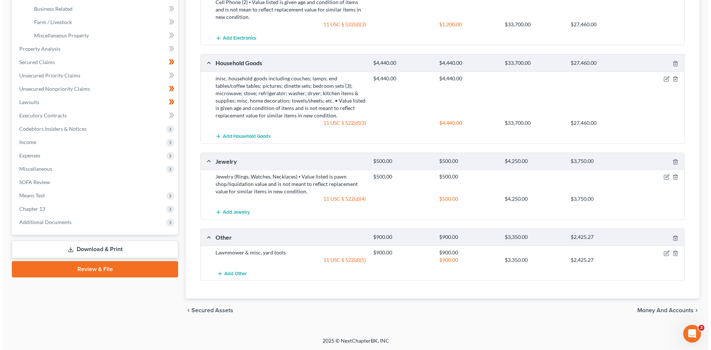
scroll to position [235, 0]
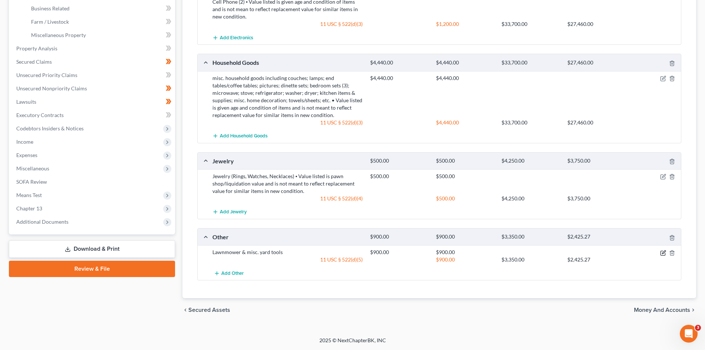
click at [665, 252] on icon "button" at bounding box center [663, 251] width 3 height 3
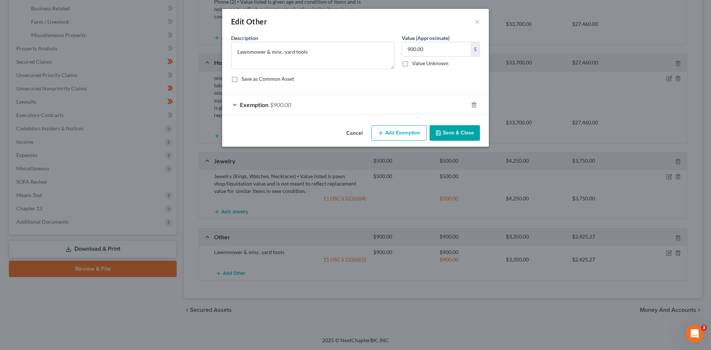
click at [300, 103] on div "Exemption $900.00" at bounding box center [345, 105] width 246 height 20
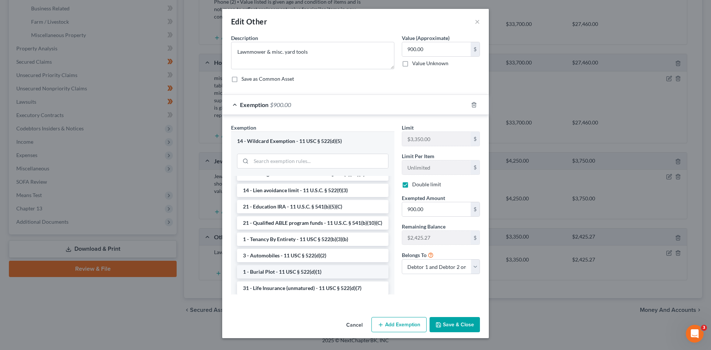
scroll to position [74, 0]
click at [359, 320] on button "Cancel" at bounding box center [354, 325] width 28 height 15
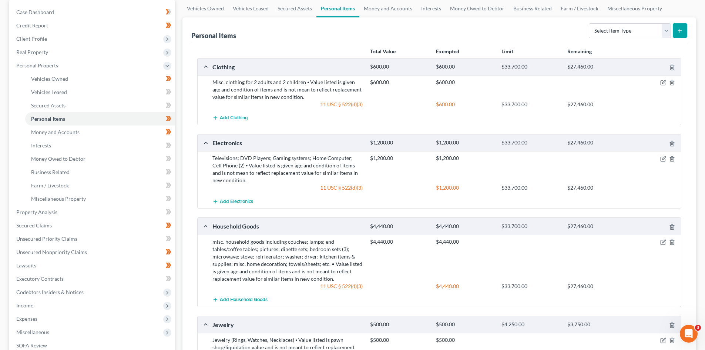
scroll to position [0, 0]
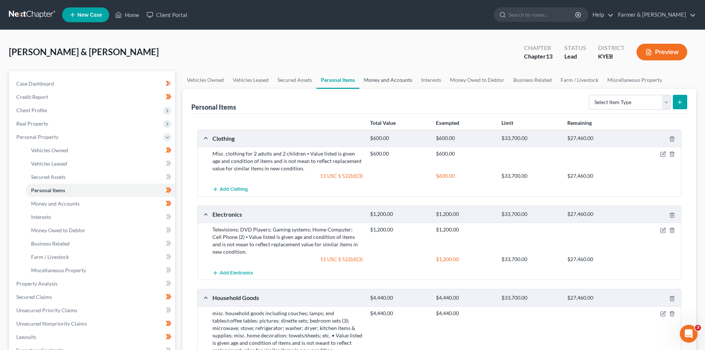
click at [374, 85] on link "Money and Accounts" at bounding box center [387, 80] width 57 height 18
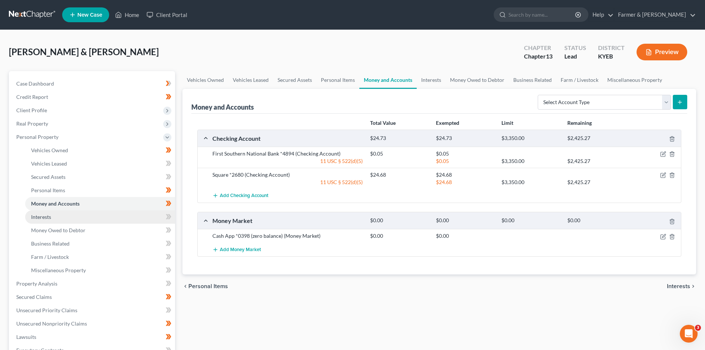
click at [105, 217] on link "Interests" at bounding box center [100, 216] width 150 height 13
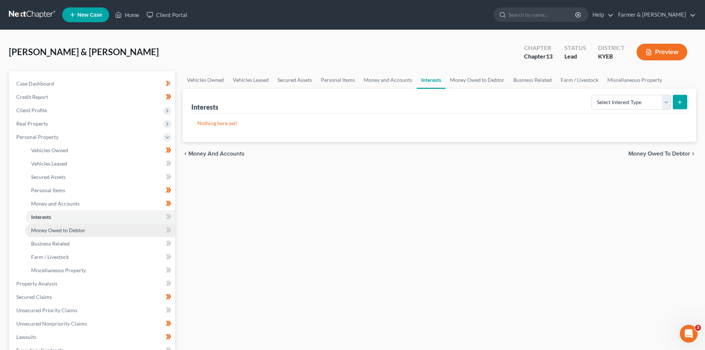
click at [91, 226] on link "Money Owed to Debtor" at bounding box center [100, 230] width 150 height 13
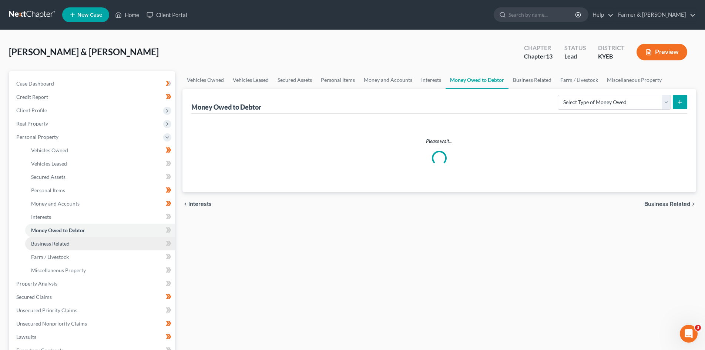
click at [81, 241] on link "Business Related" at bounding box center [100, 243] width 150 height 13
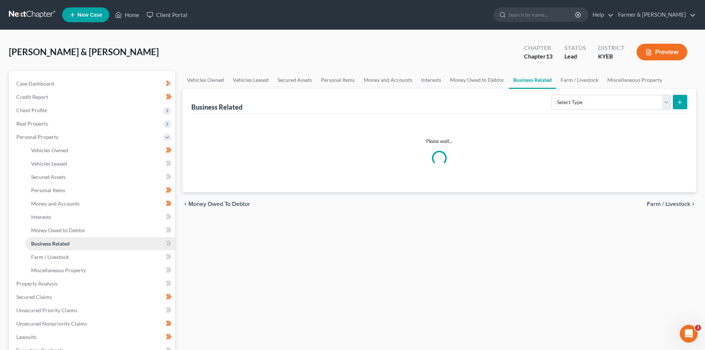
click at [81, 241] on link "Business Related" at bounding box center [100, 243] width 150 height 13
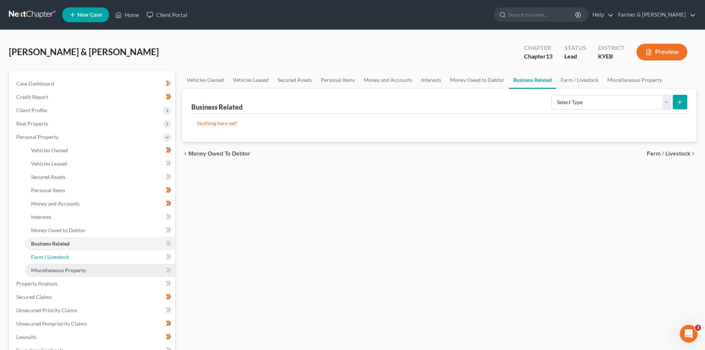
drag, startPoint x: 71, startPoint y: 255, endPoint x: 70, endPoint y: 263, distance: 8.3
click at [71, 256] on link "Farm / Livestock" at bounding box center [100, 256] width 150 height 13
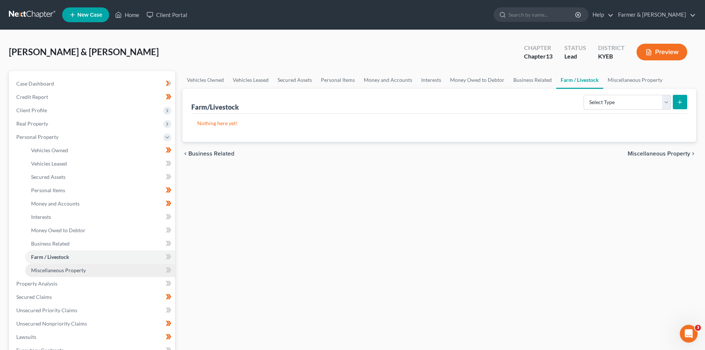
click at [68, 270] on span "Miscellaneous Property" at bounding box center [58, 270] width 55 height 6
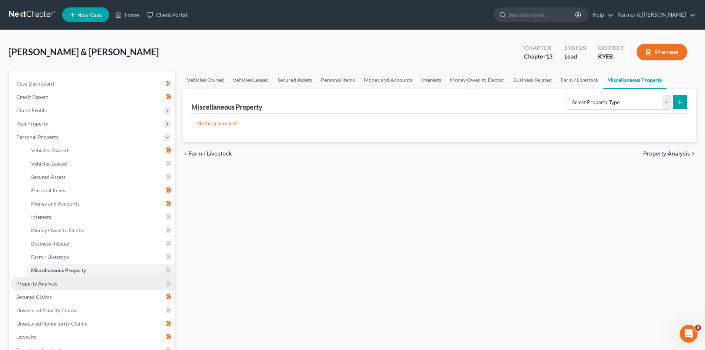
click at [63, 285] on link "Property Analysis" at bounding box center [92, 283] width 165 height 13
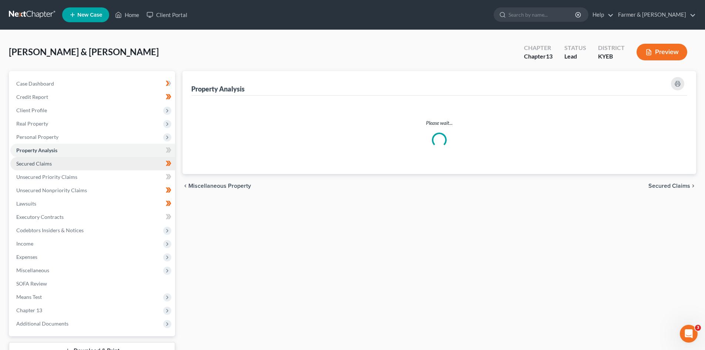
click at [75, 166] on link "Secured Claims" at bounding box center [92, 163] width 165 height 13
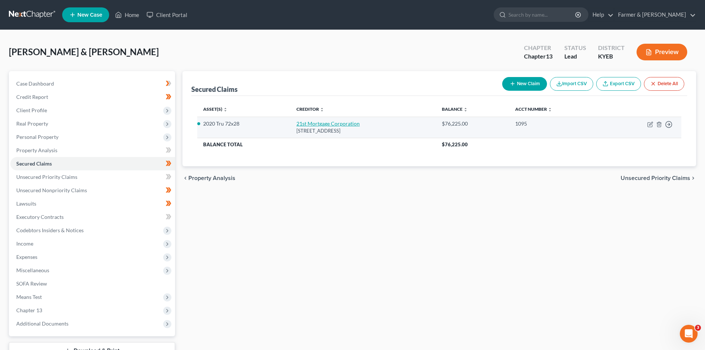
click at [332, 123] on link "21st Mortgage Corporation" at bounding box center [328, 123] width 63 height 6
select select "44"
select select "4"
select select "2"
select select "0"
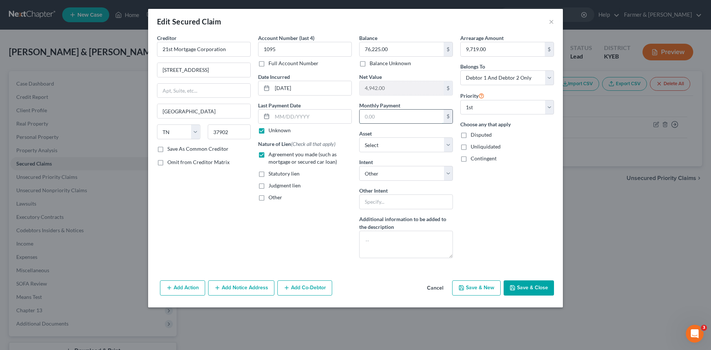
click at [390, 118] on input "text" at bounding box center [401, 117] width 84 height 14
type input "817.00"
click at [493, 204] on div "Arrearage Amount 9,719.00 $ Belongs To * Select Debtor 1 Only Debtor 2 Only Deb…" at bounding box center [506, 149] width 101 height 230
click at [523, 286] on button "Save & Close" at bounding box center [528, 288] width 50 height 16
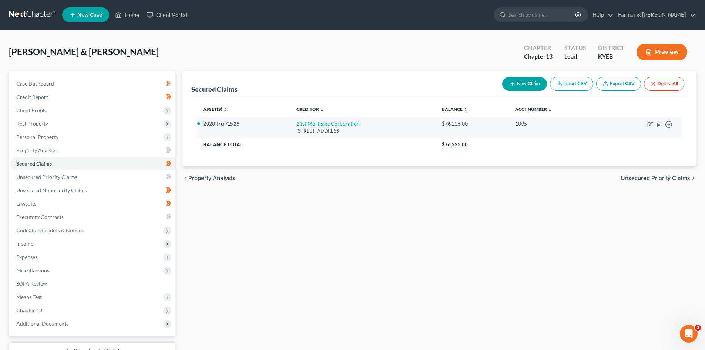
click at [325, 120] on link "21st Mortgage Corporation" at bounding box center [328, 123] width 63 height 6
select select "44"
select select "4"
select select "2"
select select "0"
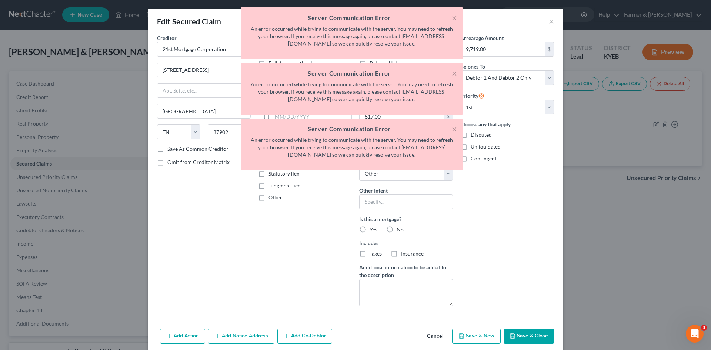
click at [573, 315] on div "Edit Secured Claim × Creditor * 21st Mortgage Corporation 620 Market St Knoxvil…" at bounding box center [355, 175] width 711 height 350
click at [439, 337] on button "Cancel" at bounding box center [435, 336] width 28 height 15
